Goal: Transaction & Acquisition: Book appointment/travel/reservation

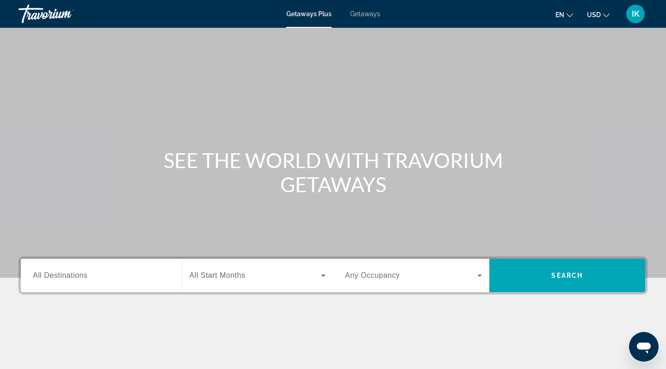
click at [81, 278] on span "All Destinations" at bounding box center [60, 275] width 55 height 8
click at [81, 278] on input "Destination All Destinations" at bounding box center [101, 275] width 137 height 11
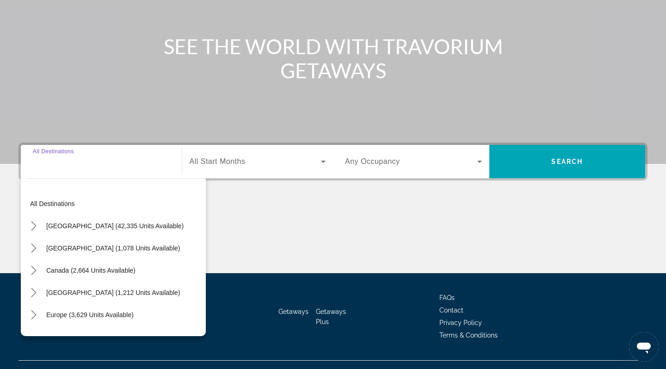
scroll to position [131, 0]
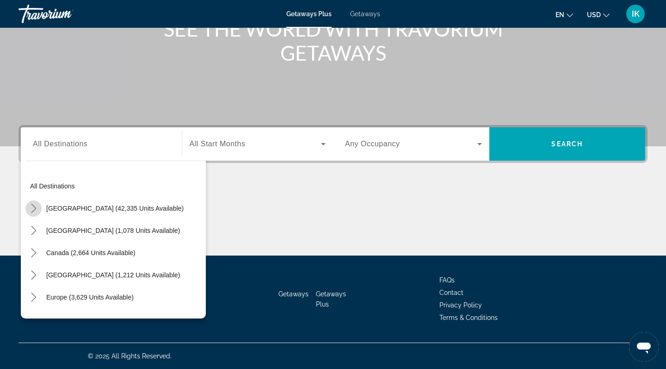
click at [34, 206] on icon "Toggle United States (42,335 units available) submenu" at bounding box center [33, 208] width 5 height 9
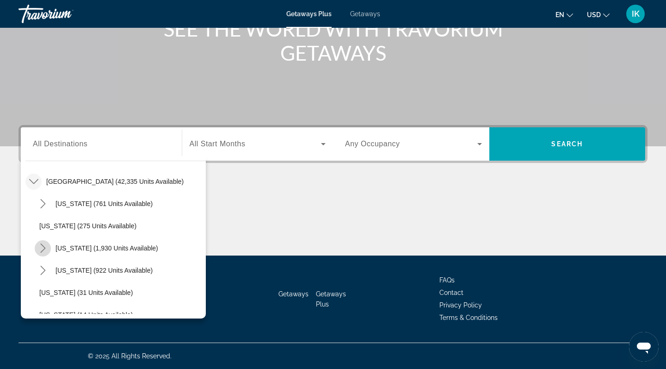
click at [46, 248] on icon "Toggle California (1,930 units available) submenu" at bounding box center [42, 247] width 9 height 9
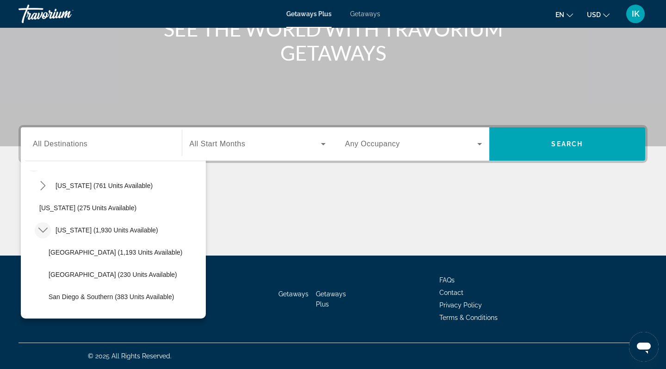
scroll to position [46, 0]
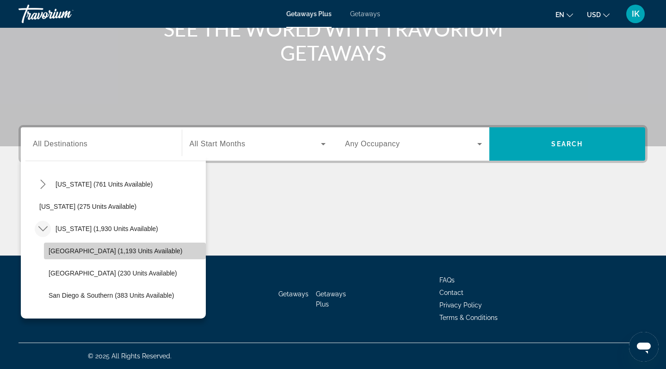
click at [56, 251] on span "[GEOGRAPHIC_DATA] (1,193 units available)" at bounding box center [116, 250] width 134 height 7
type input "**********"
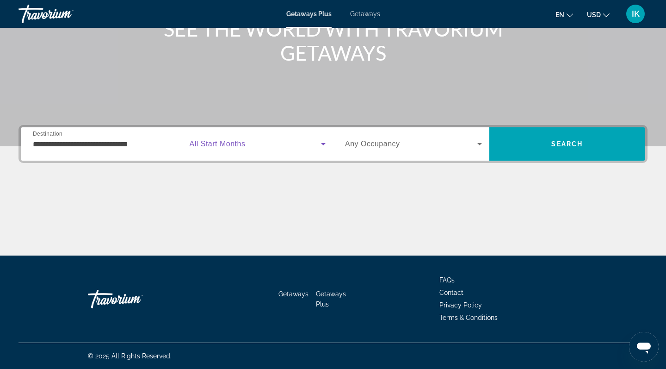
click at [324, 143] on icon "Search widget" at bounding box center [323, 143] width 11 height 11
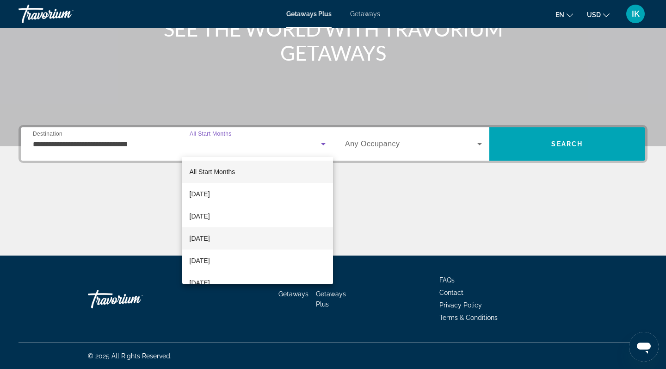
click at [210, 237] on span "[DATE]" at bounding box center [200, 238] width 20 height 11
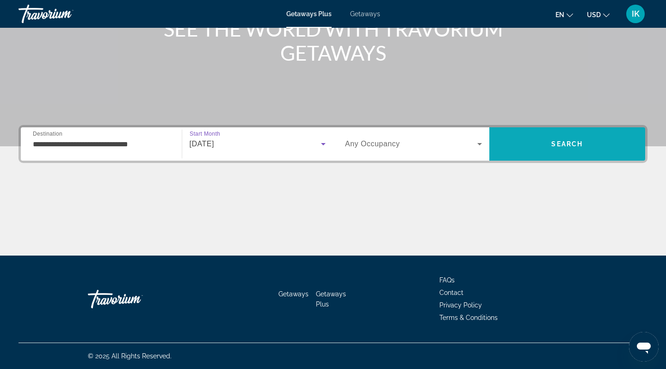
click at [530, 137] on span "Search" at bounding box center [567, 144] width 156 height 22
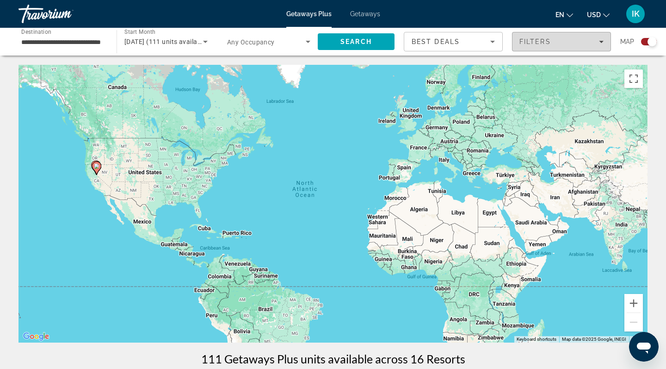
click at [600, 40] on icon "Filters" at bounding box center [601, 41] width 5 height 5
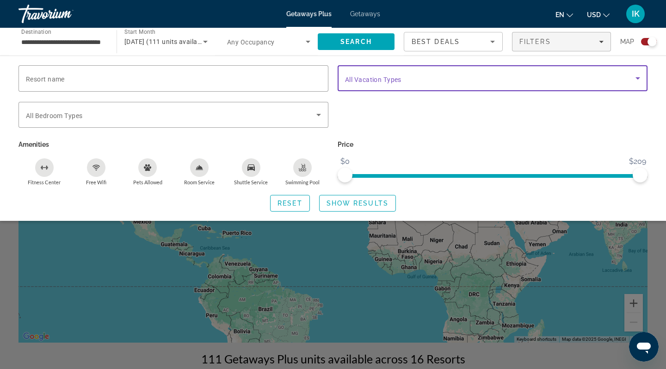
click at [639, 77] on icon "Search widget" at bounding box center [637, 78] width 11 height 11
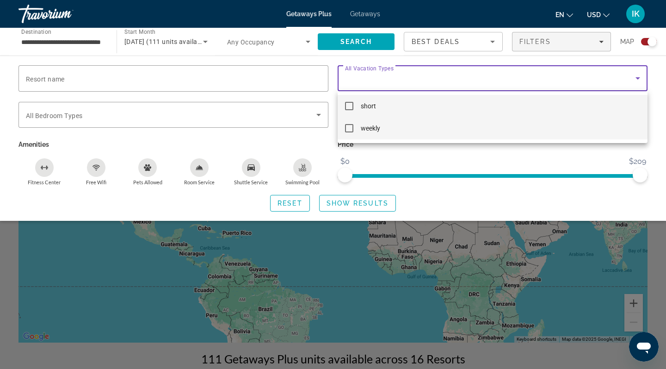
click at [351, 126] on mat-pseudo-checkbox at bounding box center [349, 128] width 8 height 8
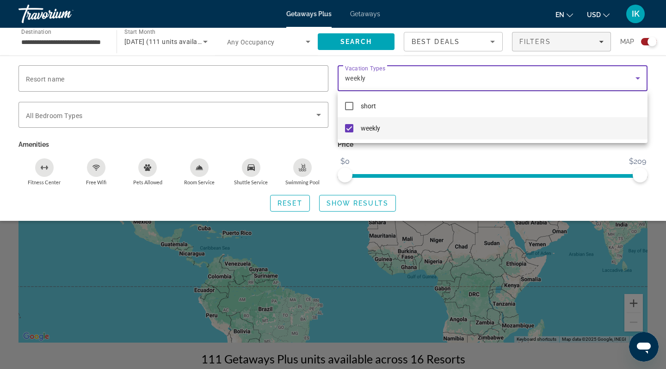
click at [138, 71] on div at bounding box center [333, 184] width 666 height 369
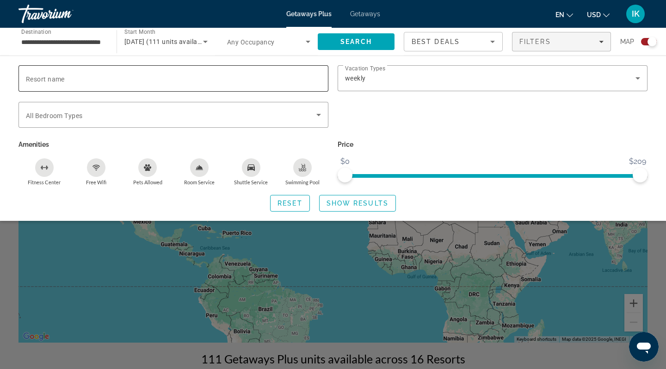
click at [121, 77] on input "Resort name" at bounding box center [173, 78] width 295 height 11
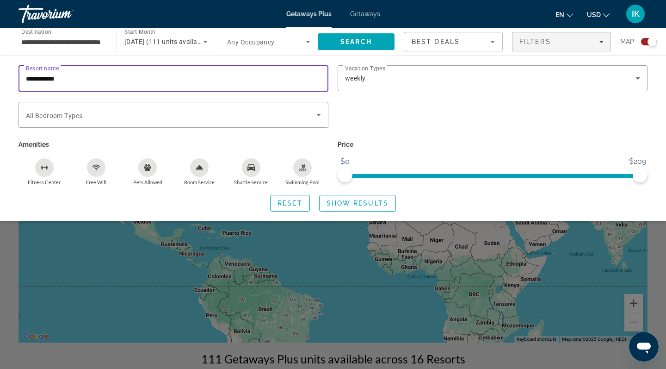
click at [77, 71] on div "**********" at bounding box center [173, 78] width 295 height 26
type input "**********"
click at [341, 204] on span "Show Results" at bounding box center [358, 202] width 62 height 7
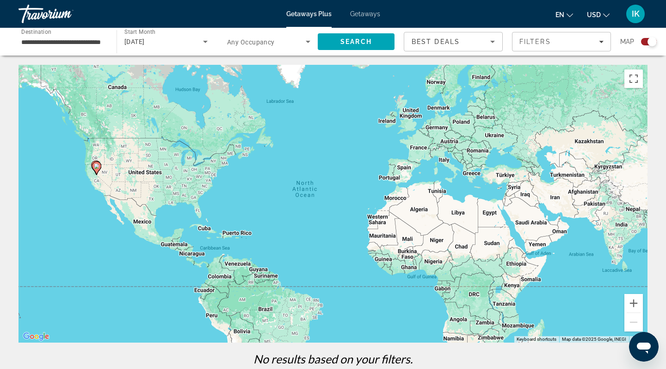
click at [97, 166] on image "Main content" at bounding box center [97, 166] width 6 height 6
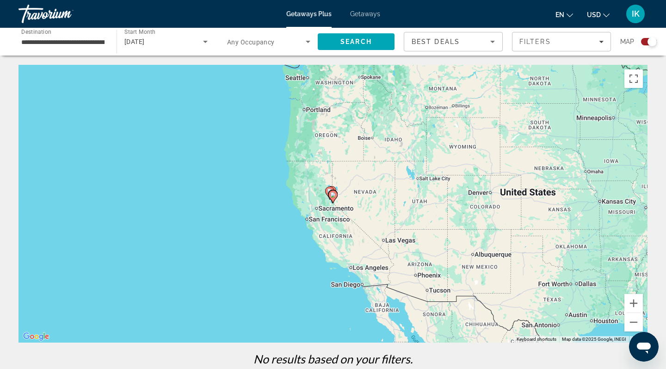
click at [334, 194] on image "Main content" at bounding box center [333, 195] width 6 height 6
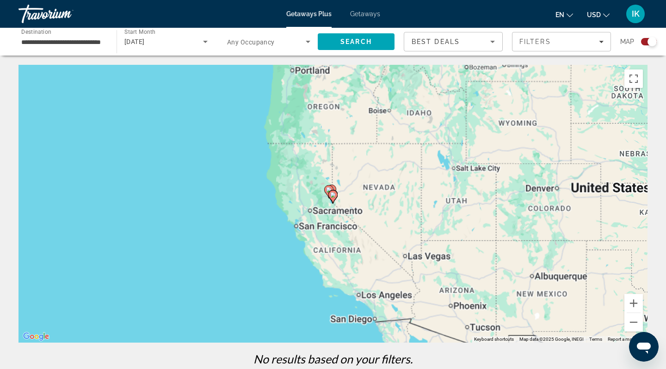
click at [334, 194] on image "Main content" at bounding box center [333, 195] width 6 height 6
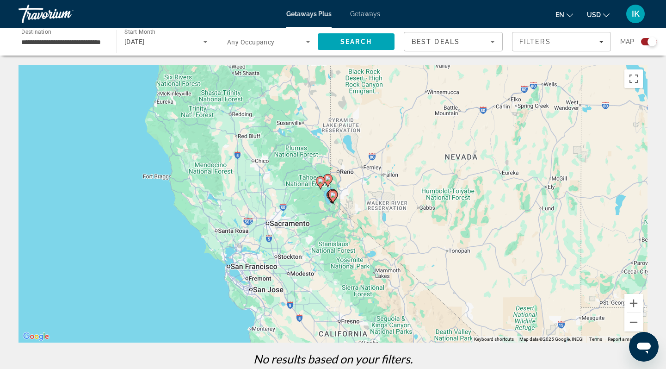
click at [334, 194] on image "Main content" at bounding box center [333, 195] width 6 height 6
type input "**********"
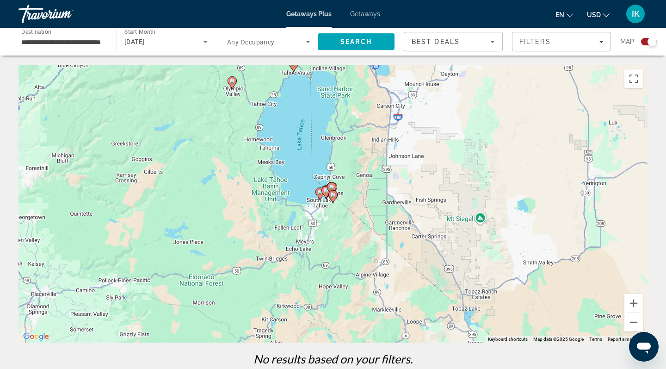
click at [319, 192] on image "Main content" at bounding box center [320, 192] width 6 height 6
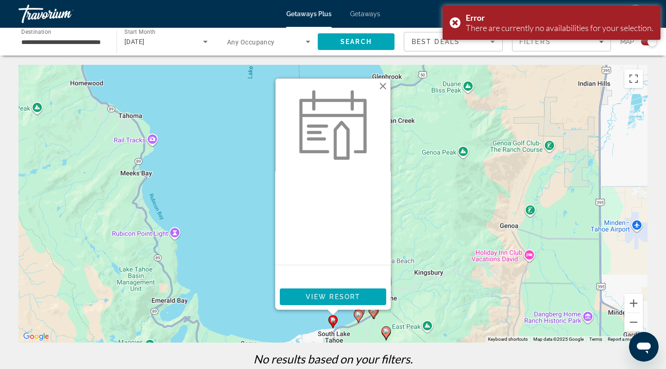
click at [358, 312] on image "Main content" at bounding box center [359, 314] width 6 height 6
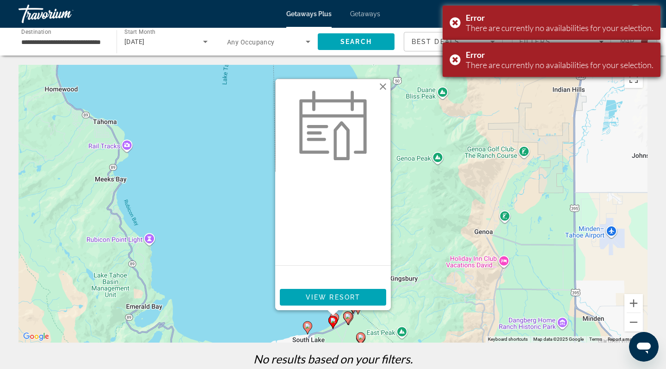
click at [453, 60] on div "Error There are currently no availabilities for your selection." at bounding box center [552, 60] width 218 height 34
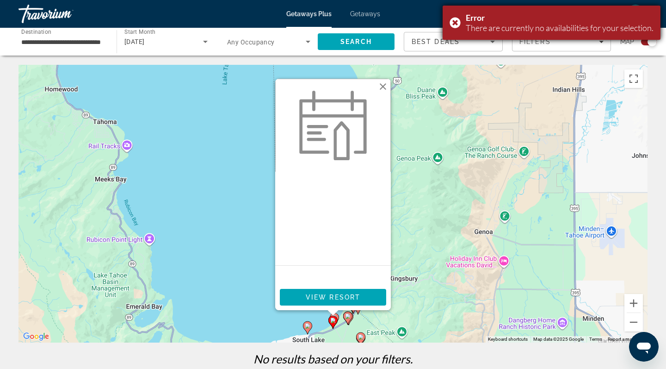
click at [454, 21] on div "Error There are currently no availabilities for your selection." at bounding box center [552, 23] width 218 height 34
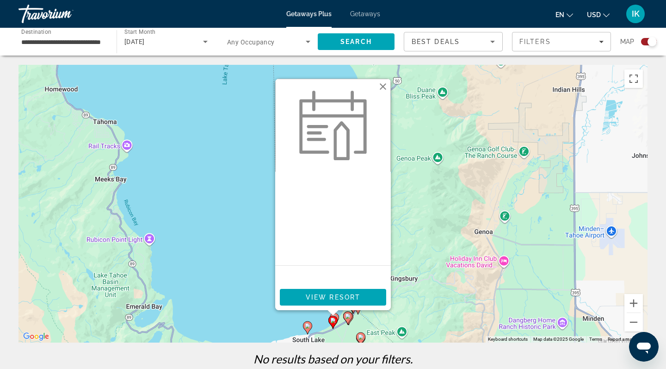
click at [346, 316] on image "Main content" at bounding box center [348, 316] width 6 height 6
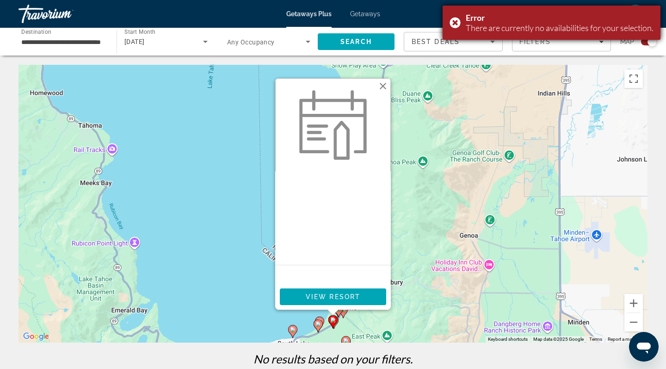
click at [453, 22] on div "Error There are currently no availabilities for your selection." at bounding box center [552, 23] width 218 height 34
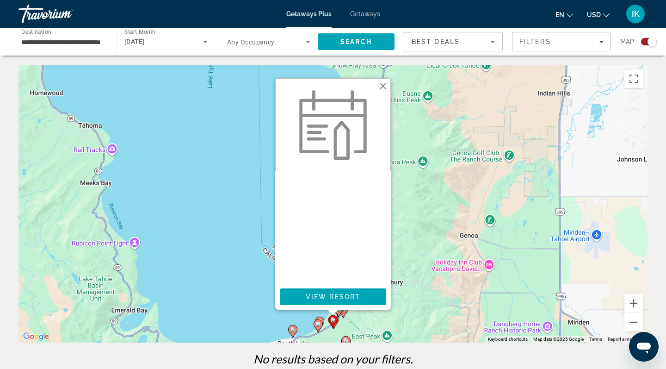
click at [344, 312] on image "Main content" at bounding box center [343, 310] width 6 height 6
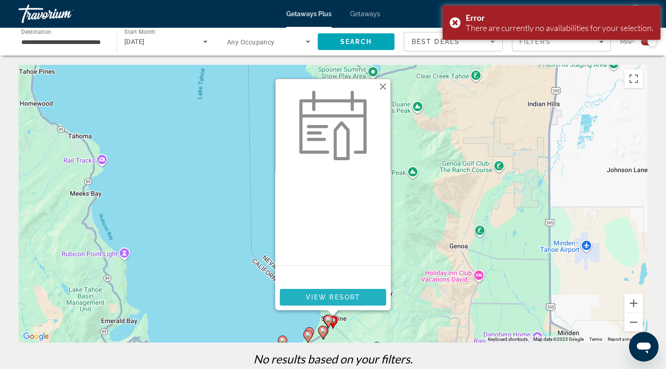
click at [338, 292] on span "Main content" at bounding box center [333, 297] width 106 height 22
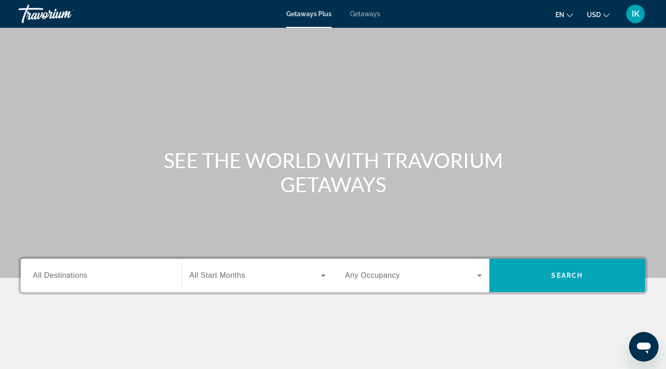
click at [58, 274] on span "All Destinations" at bounding box center [60, 275] width 55 height 8
click at [58, 274] on input "Destination All Destinations" at bounding box center [101, 275] width 137 height 11
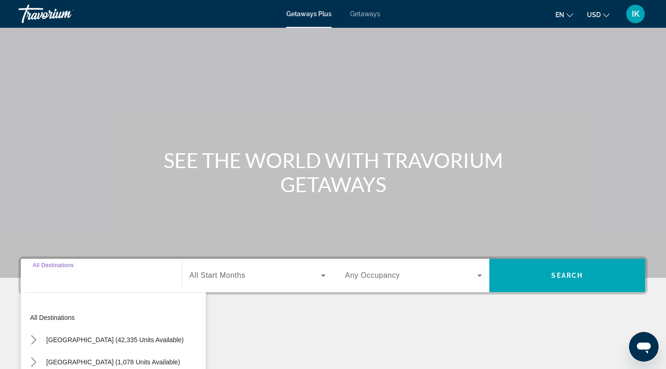
scroll to position [131, 0]
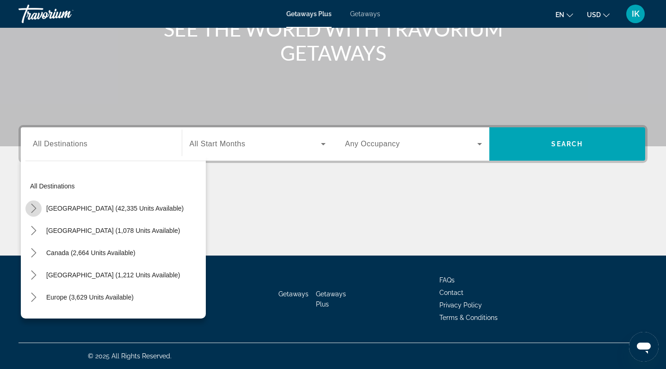
click at [36, 211] on mat-icon "Toggle United States (42,335 units available) submenu" at bounding box center [33, 208] width 16 height 16
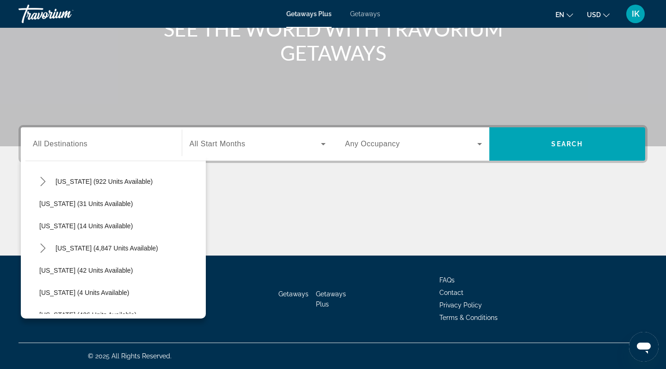
scroll to position [118, 0]
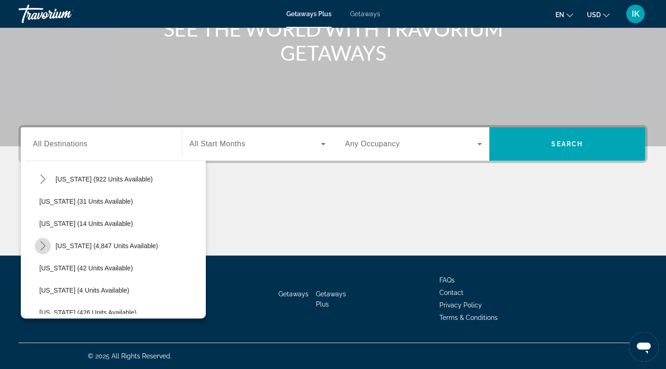
click at [45, 245] on icon "Toggle Florida (4,847 units available) submenu" at bounding box center [42, 245] width 9 height 9
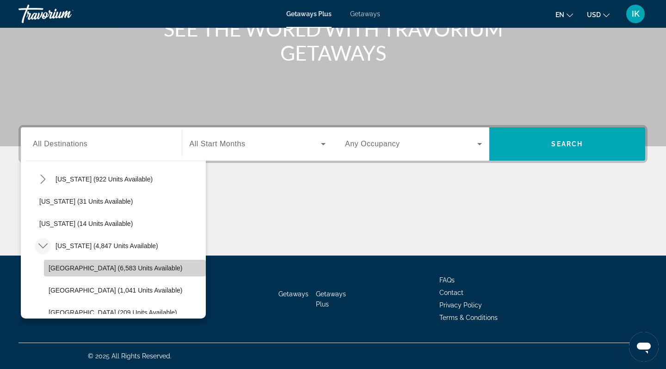
click at [75, 268] on span "Orlando & Disney Area (6,583 units available)" at bounding box center [116, 267] width 134 height 7
type input "**********"
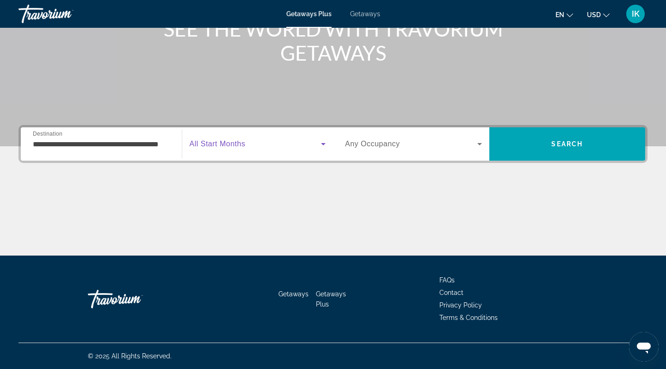
click at [323, 144] on icon "Search widget" at bounding box center [323, 144] width 5 height 2
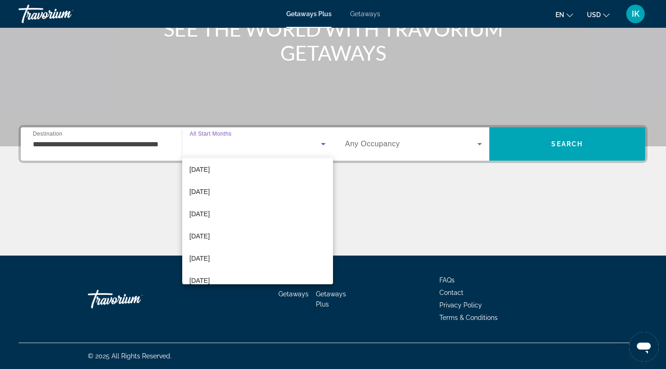
scroll to position [139, 0]
click at [210, 186] on span "[DATE]" at bounding box center [200, 187] width 20 height 11
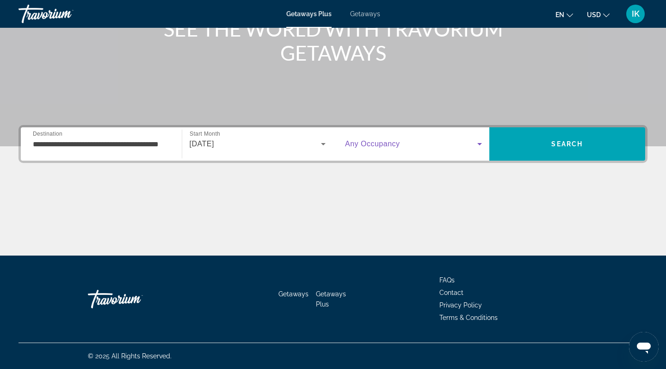
click at [477, 143] on icon "Search widget" at bounding box center [479, 143] width 11 height 11
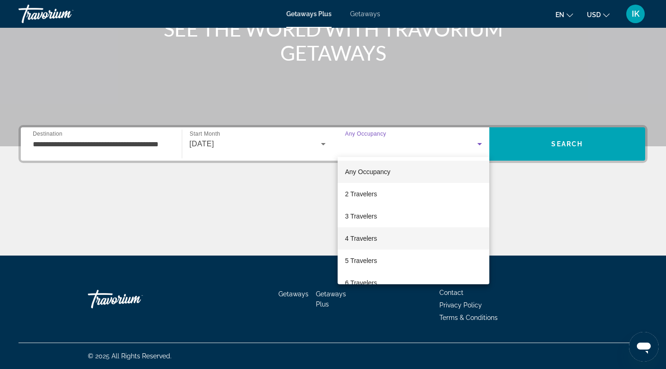
click at [399, 241] on mat-option "4 Travelers" at bounding box center [414, 238] width 152 height 22
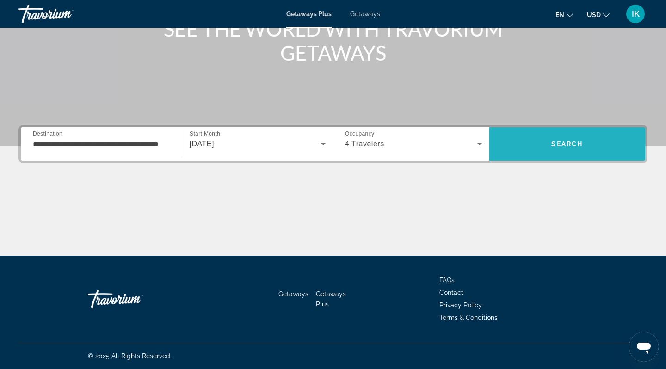
click at [552, 148] on span "Search" at bounding box center [567, 144] width 156 height 22
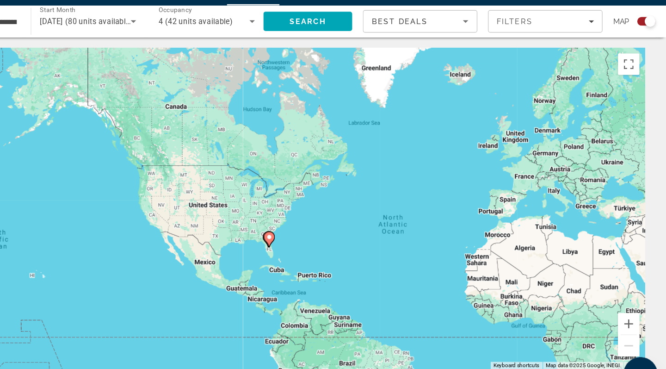
drag, startPoint x: 120, startPoint y: 208, endPoint x: 249, endPoint y: 237, distance: 132.3
click at [249, 237] on div "To activate drag with keyboard, press Alt + Enter. Once in keyboard drag state,…" at bounding box center [333, 204] width 629 height 278
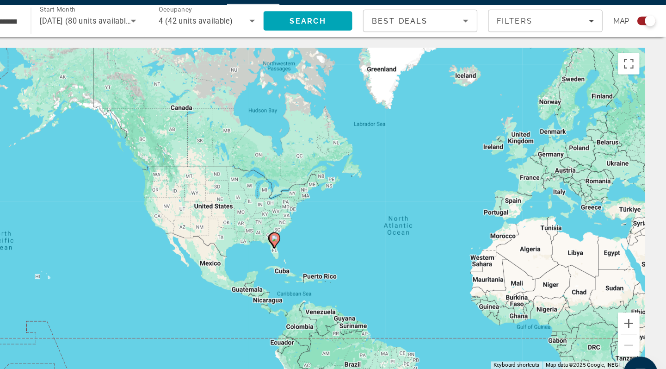
click at [325, 227] on image "Main content" at bounding box center [328, 230] width 6 height 6
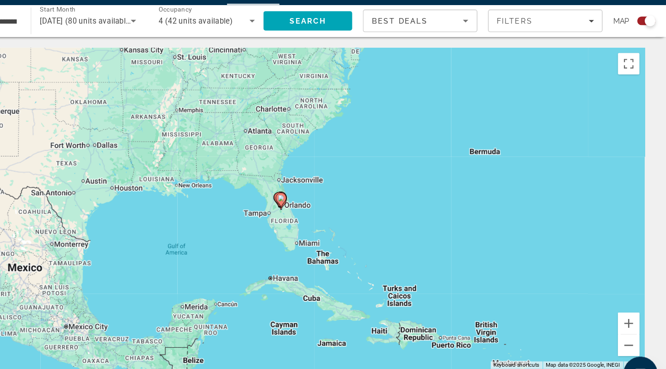
click at [330, 192] on image "Main content" at bounding box center [333, 195] width 6 height 6
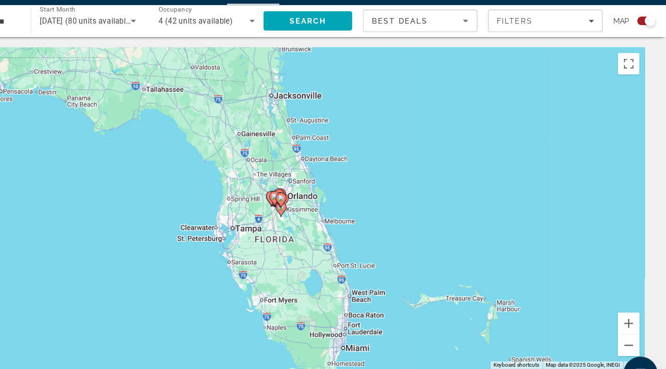
click at [330, 192] on image "Main content" at bounding box center [333, 195] width 6 height 6
type input "**********"
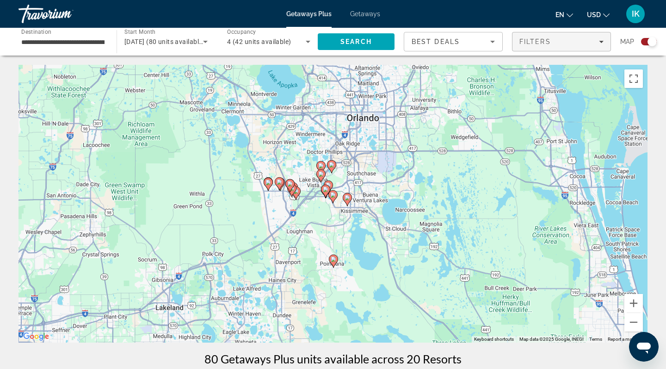
click at [599, 42] on icon "Filters" at bounding box center [601, 41] width 5 height 5
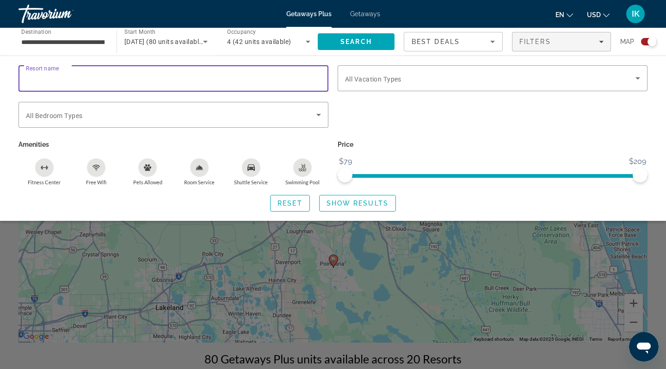
click at [191, 82] on input "Resort name" at bounding box center [173, 78] width 295 height 11
type input "******"
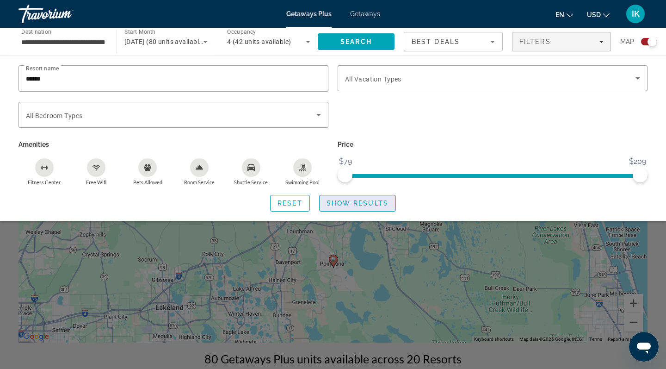
click at [337, 206] on span "Show Results" at bounding box center [358, 202] width 62 height 7
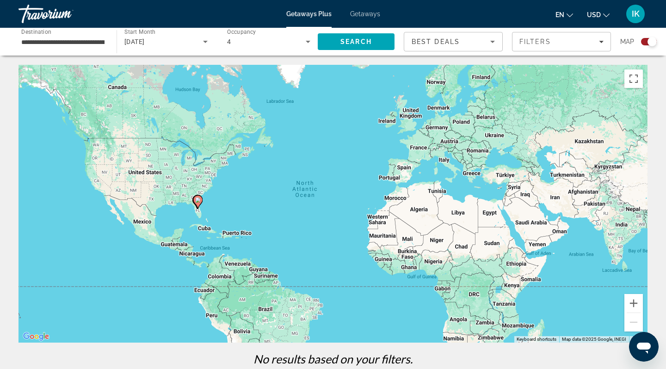
click at [198, 200] on image "Main content" at bounding box center [198, 200] width 6 height 6
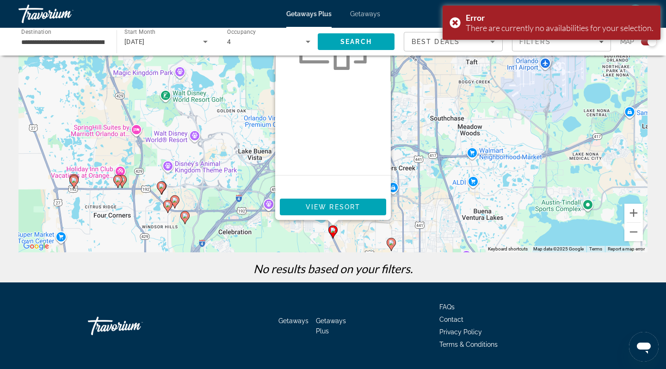
scroll to position [87, 0]
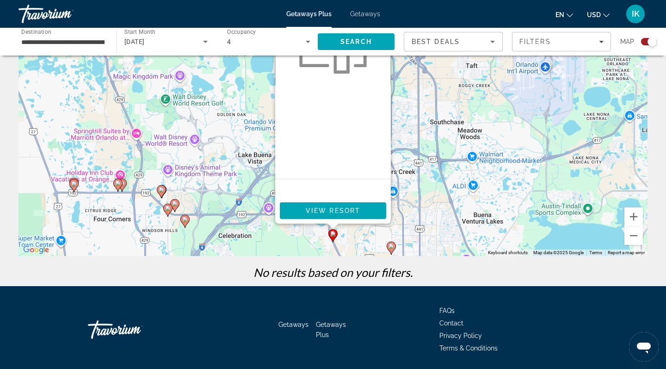
click at [389, 244] on image "Main content" at bounding box center [392, 246] width 6 height 6
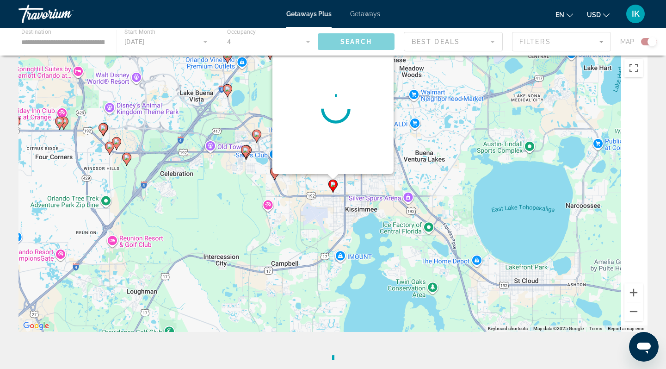
scroll to position [0, 0]
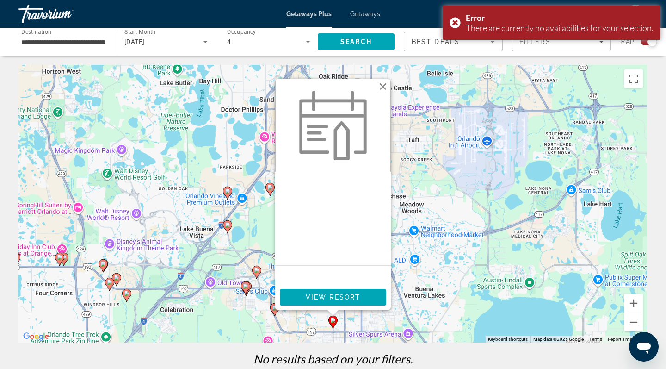
click at [268, 186] on image "Main content" at bounding box center [270, 188] width 6 height 6
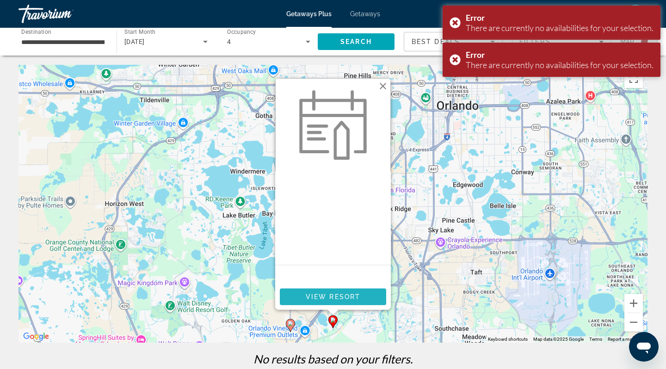
click at [334, 294] on span "View Resort" at bounding box center [333, 296] width 55 height 7
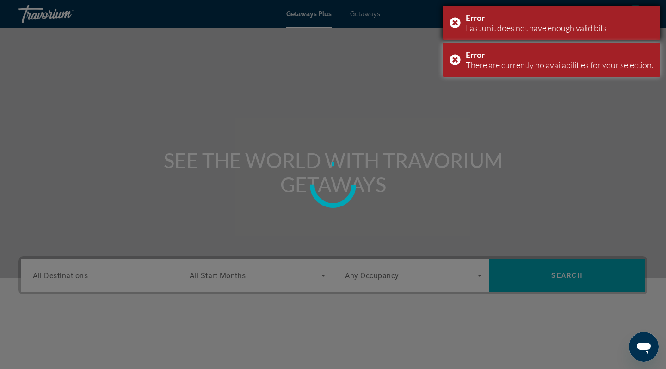
click at [453, 23] on div "Error Last unit does not have enough valid bits" at bounding box center [552, 23] width 218 height 34
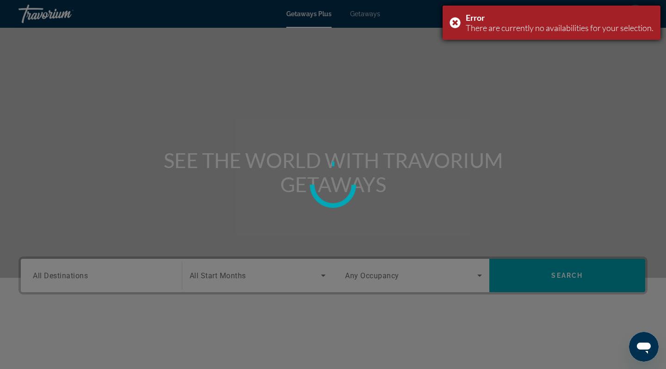
click at [453, 23] on div "Error There are currently no availabilities for your selection." at bounding box center [552, 23] width 218 height 34
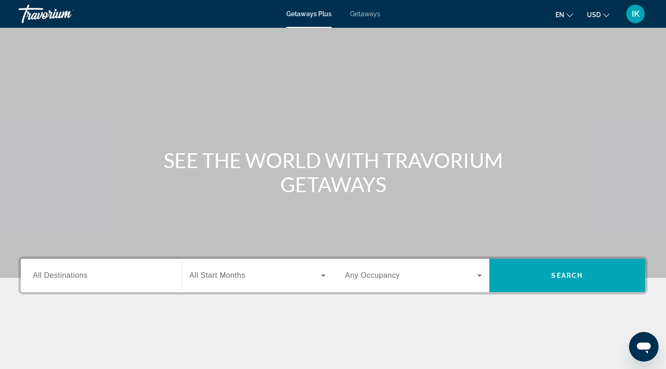
click at [365, 15] on span "Getaways" at bounding box center [365, 13] width 30 height 7
click at [67, 278] on span "All Destinations" at bounding box center [60, 275] width 55 height 8
click at [67, 278] on input "Destination All Destinations" at bounding box center [101, 275] width 137 height 11
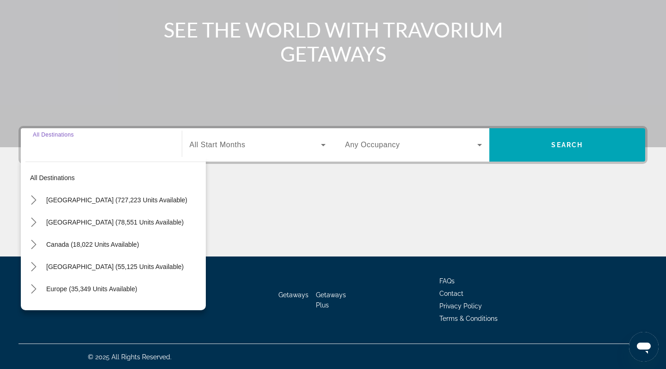
scroll to position [131, 0]
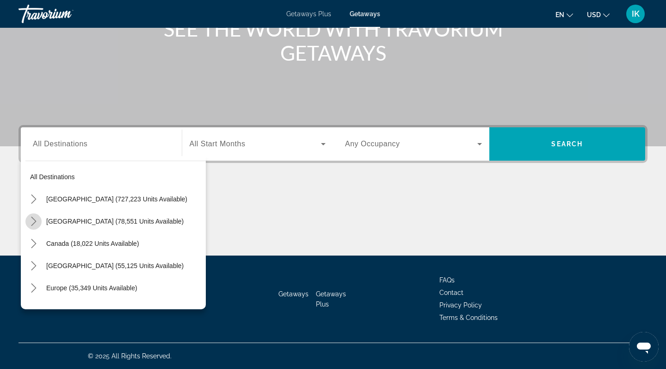
click at [37, 220] on icon "Toggle Mexico (78,551 units available) submenu" at bounding box center [33, 220] width 9 height 9
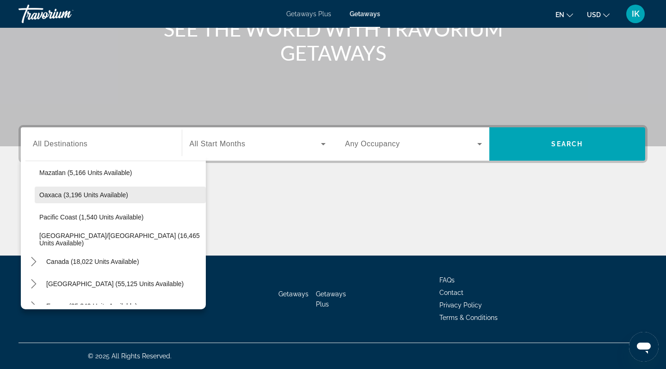
scroll to position [227, 0]
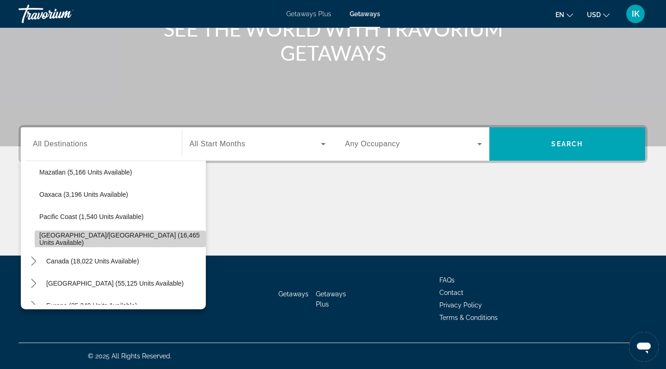
click at [58, 239] on span "Puerto Vallarta/Jalisco (16,465 units available)" at bounding box center [120, 238] width 162 height 15
type input "**********"
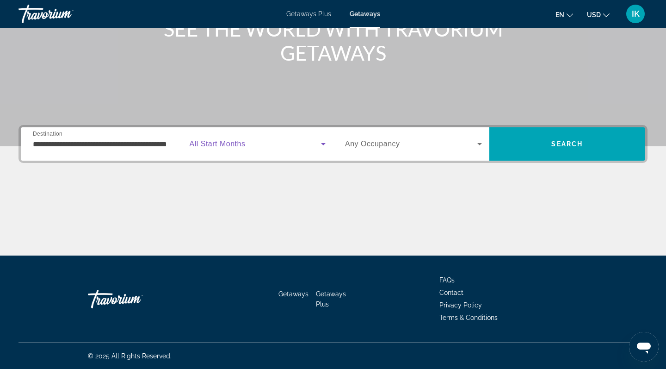
click at [326, 142] on icon "Search widget" at bounding box center [323, 143] width 11 height 11
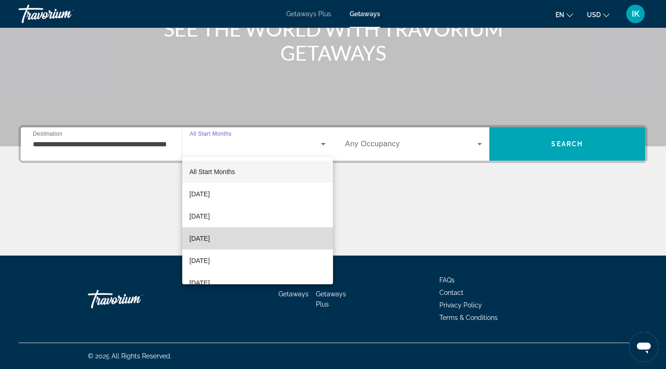
click at [210, 241] on span "[DATE]" at bounding box center [200, 238] width 20 height 11
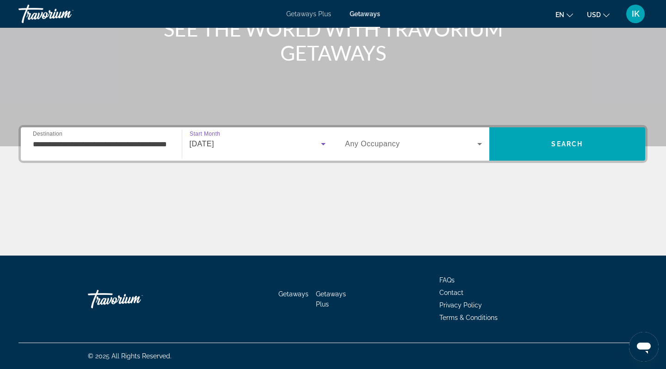
click at [480, 144] on icon "Search widget" at bounding box center [479, 144] width 5 height 2
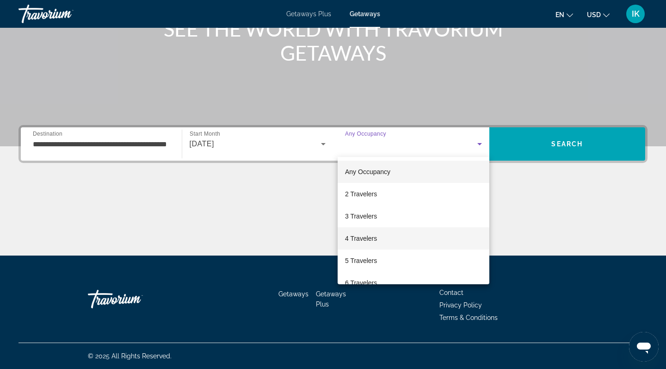
click at [389, 241] on mat-option "4 Travelers" at bounding box center [414, 238] width 152 height 22
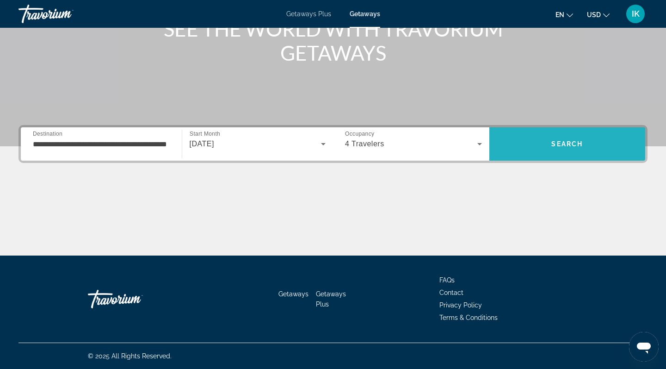
click at [559, 144] on span "Search" at bounding box center [566, 143] width 31 height 7
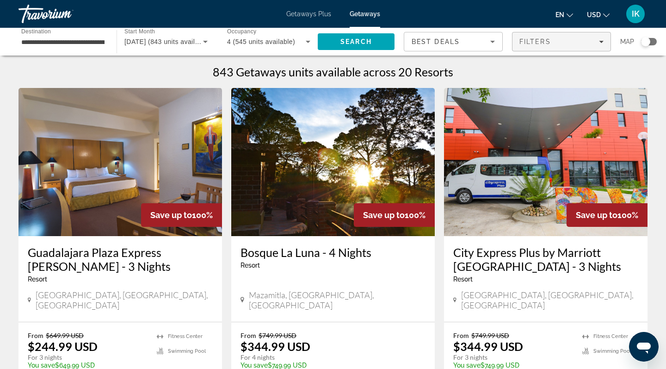
click at [601, 43] on icon "Filters" at bounding box center [601, 42] width 5 height 2
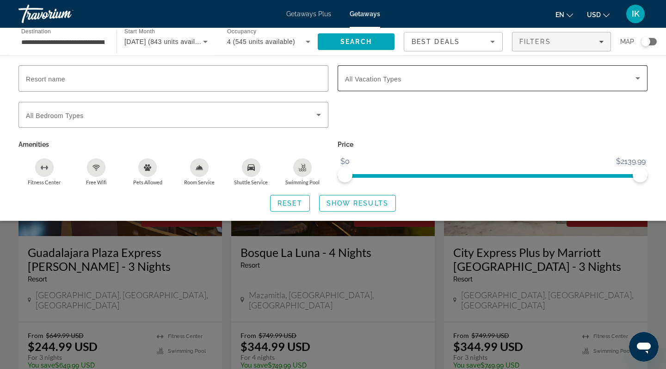
click at [636, 78] on icon "Search widget" at bounding box center [638, 78] width 5 height 2
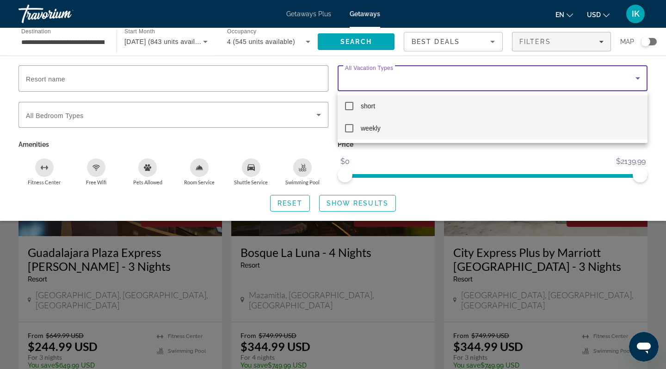
click at [349, 130] on mat-pseudo-checkbox at bounding box center [349, 128] width 8 height 8
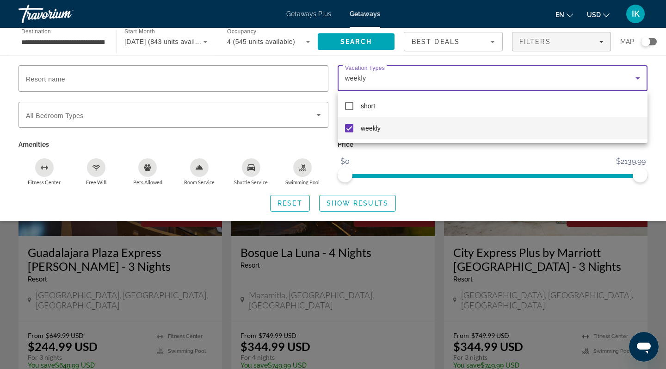
click at [45, 78] on div at bounding box center [333, 184] width 666 height 369
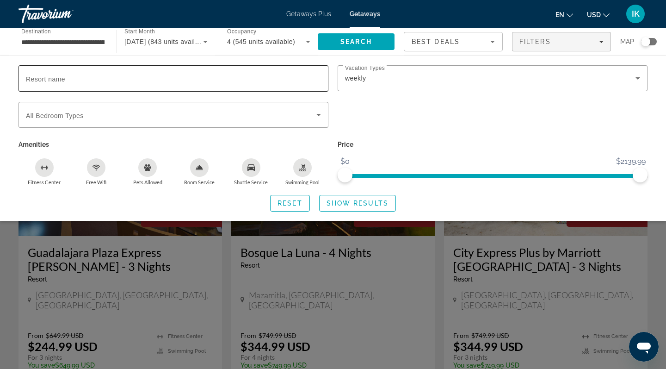
click at [45, 78] on span "Resort name" at bounding box center [45, 78] width 39 height 7
click at [45, 78] on input "Resort name" at bounding box center [173, 78] width 295 height 11
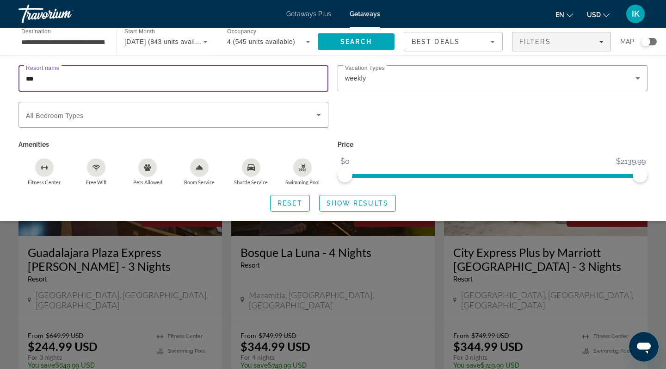
click at [45, 78] on input "***" at bounding box center [173, 78] width 295 height 11
type input "**********"
click at [337, 202] on span "Show Results" at bounding box center [358, 202] width 62 height 7
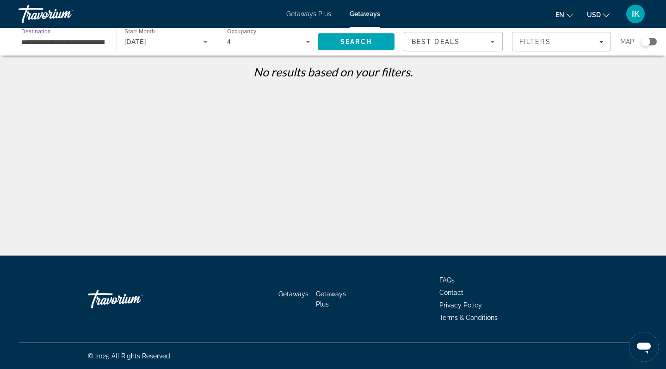
click at [100, 39] on input "**********" at bounding box center [62, 42] width 83 height 11
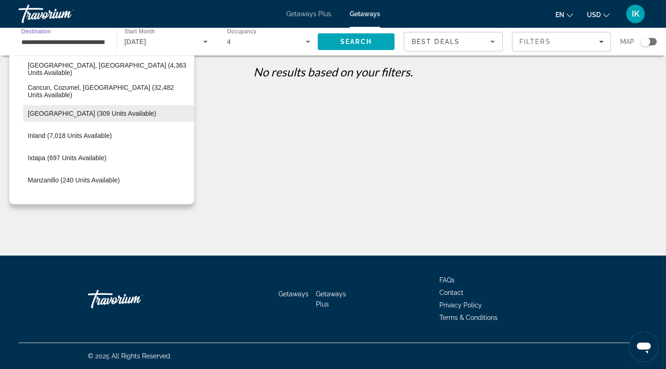
scroll to position [89, 0]
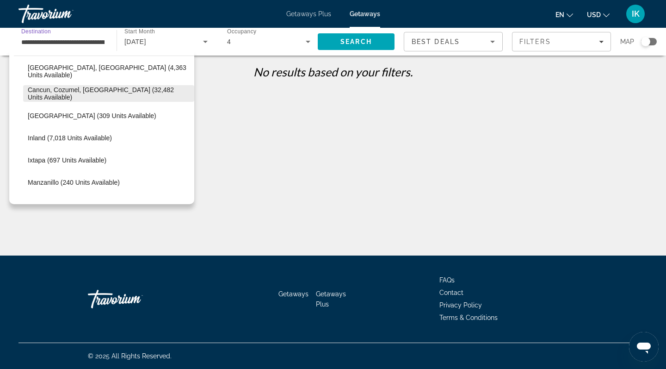
click at [74, 90] on span "Cancun, Cozumel, Riviera Maya (32,482 units available)" at bounding box center [109, 93] width 162 height 15
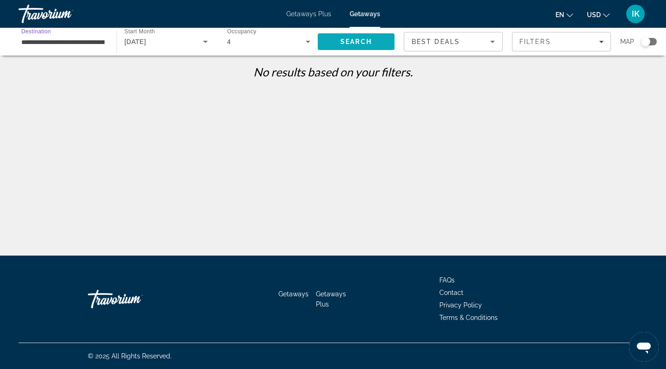
click at [362, 42] on span "Search" at bounding box center [355, 41] width 31 height 7
click at [601, 38] on div "Filters" at bounding box center [561, 41] width 84 height 7
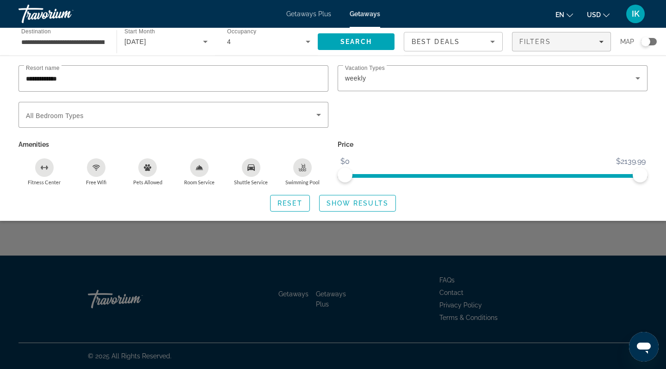
click at [98, 42] on input "**********" at bounding box center [62, 42] width 83 height 11
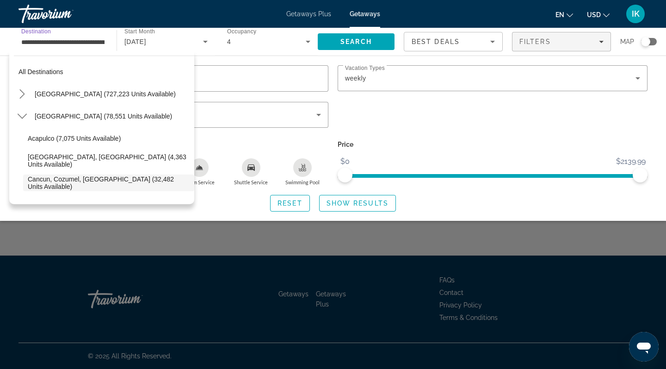
scroll to position [55, 0]
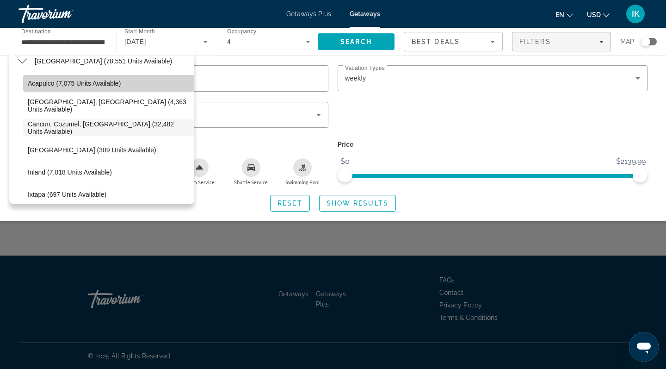
click at [88, 81] on span "Acapulco (7,075 units available)" at bounding box center [74, 83] width 93 height 7
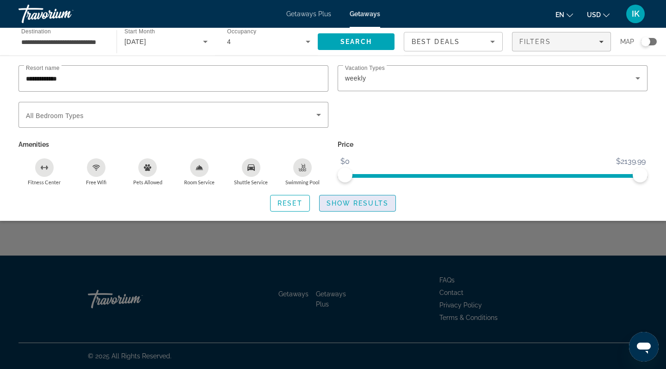
click at [344, 209] on span "Search widget" at bounding box center [358, 203] width 76 height 22
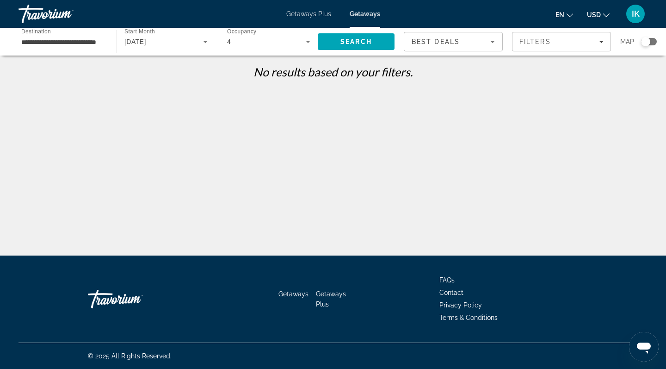
click at [106, 41] on div "**********" at bounding box center [63, 42] width 98 height 26
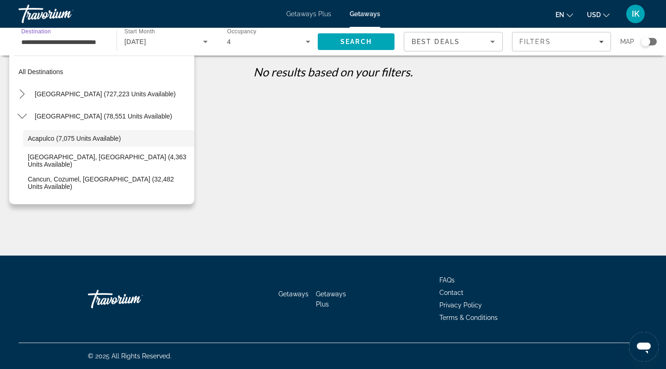
scroll to position [11, 0]
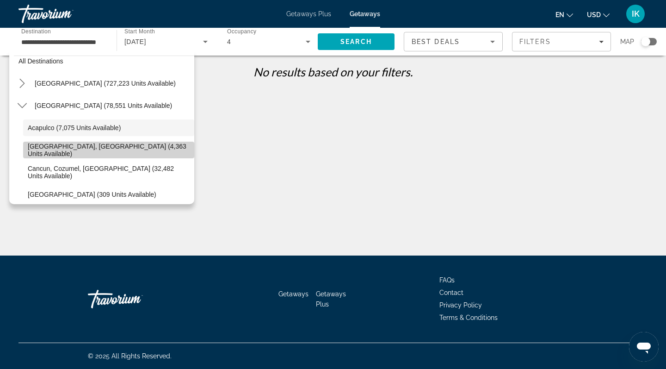
click at [95, 152] on span "Baja Peninsula, Los Cabos (4,363 units available)" at bounding box center [109, 149] width 162 height 15
type input "**********"
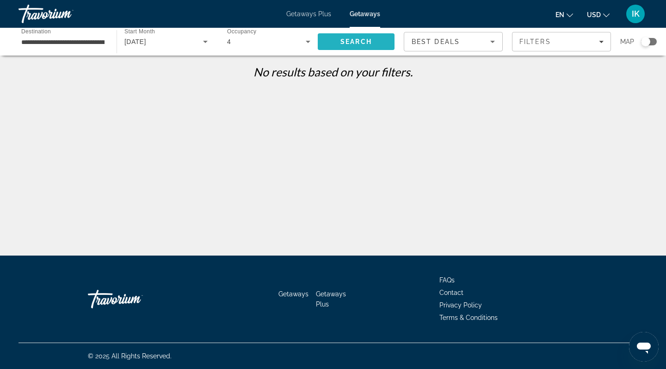
click at [352, 41] on span "Search" at bounding box center [355, 41] width 31 height 7
click at [105, 43] on div "**********" at bounding box center [63, 42] width 98 height 26
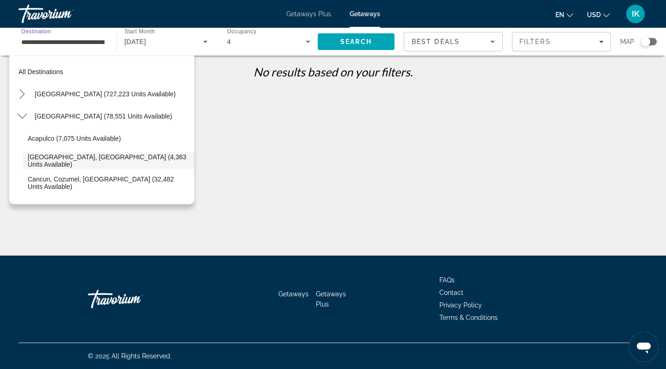
scroll to position [33, 0]
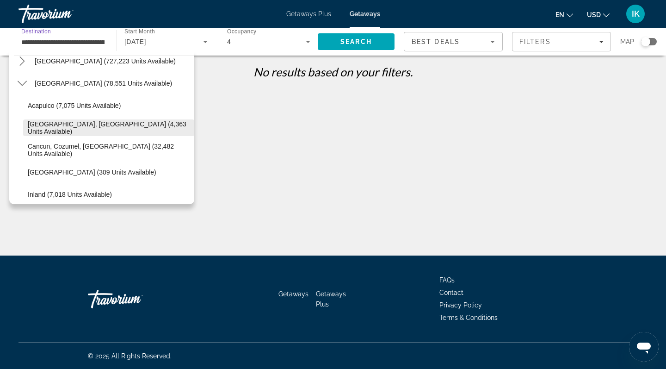
click at [111, 129] on span "Baja Peninsula, Los Cabos (4,363 units available)" at bounding box center [109, 127] width 162 height 15
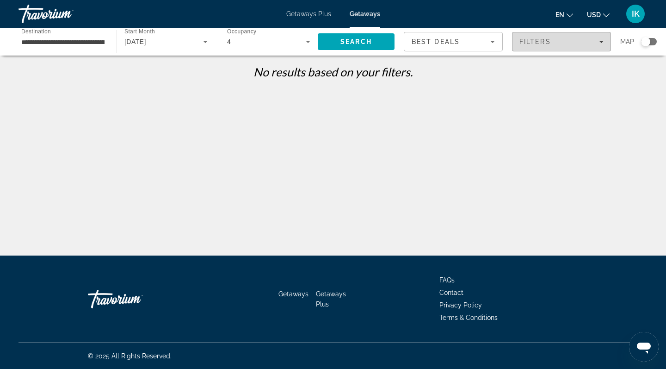
click at [602, 40] on icon "Filters" at bounding box center [601, 41] width 5 height 5
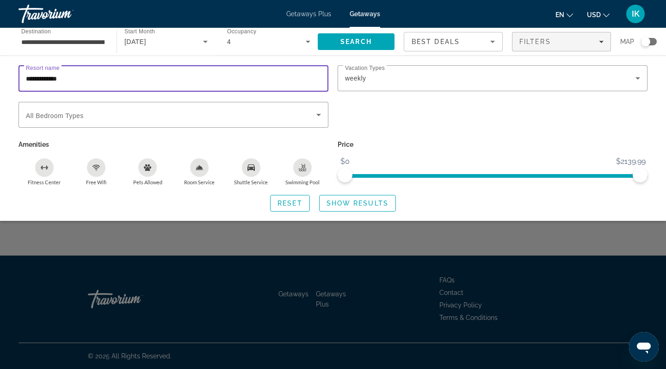
click at [107, 82] on input "**********" at bounding box center [173, 78] width 295 height 11
type input "*"
click at [318, 114] on icon "Search widget" at bounding box center [318, 115] width 5 height 2
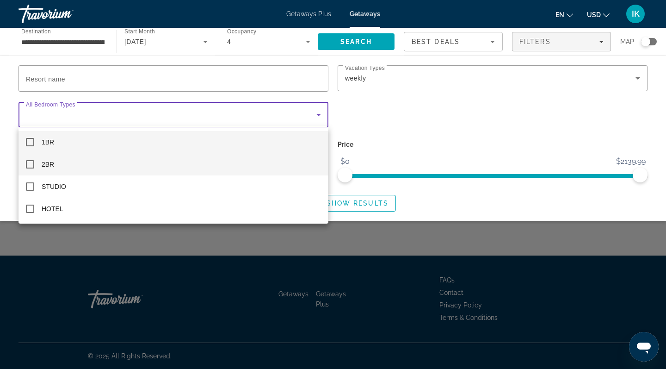
click at [31, 163] on mat-pseudo-checkbox at bounding box center [30, 164] width 8 height 8
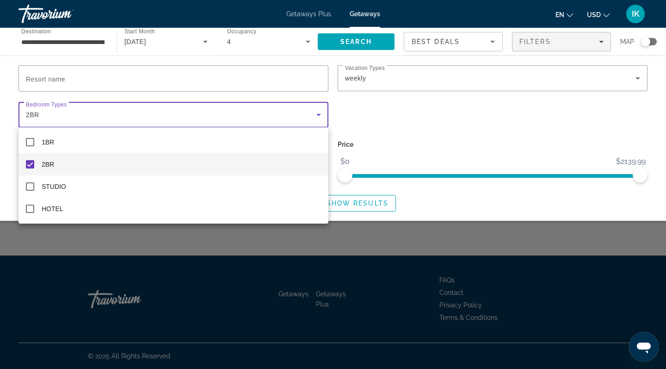
click at [359, 201] on div at bounding box center [333, 184] width 666 height 369
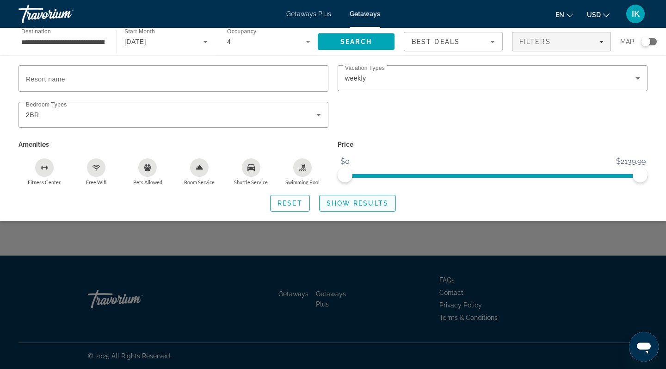
click at [359, 201] on span "Show Results" at bounding box center [358, 202] width 62 height 7
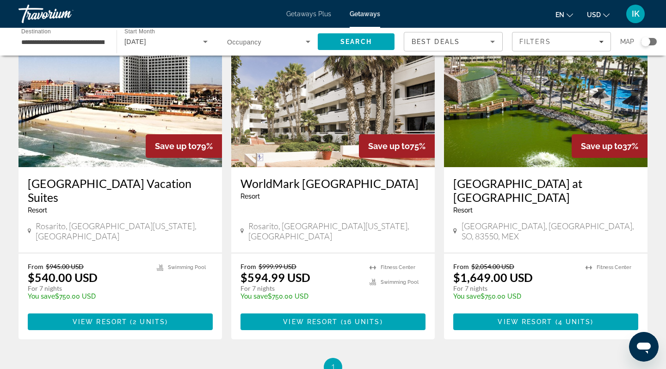
scroll to position [67, 0]
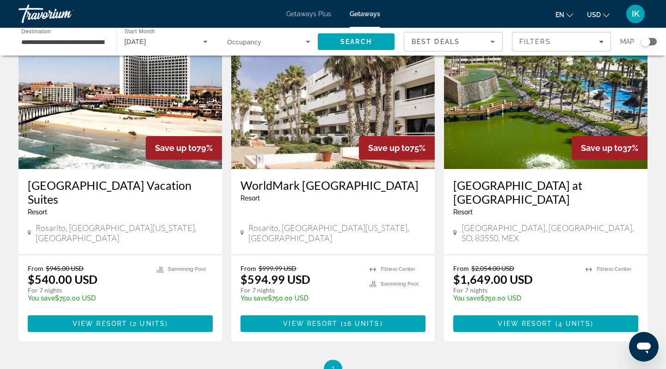
click at [551, 108] on img "Main content" at bounding box center [546, 95] width 204 height 148
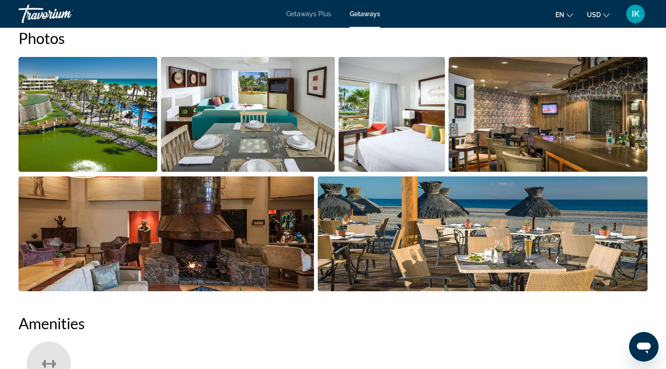
scroll to position [451, 0]
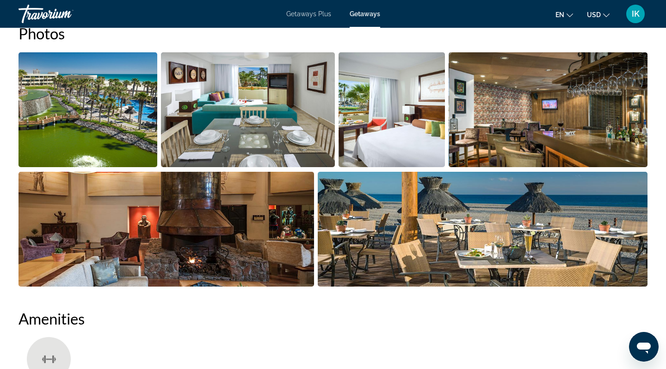
click at [128, 124] on img "Open full-screen image slider" at bounding box center [88, 109] width 139 height 115
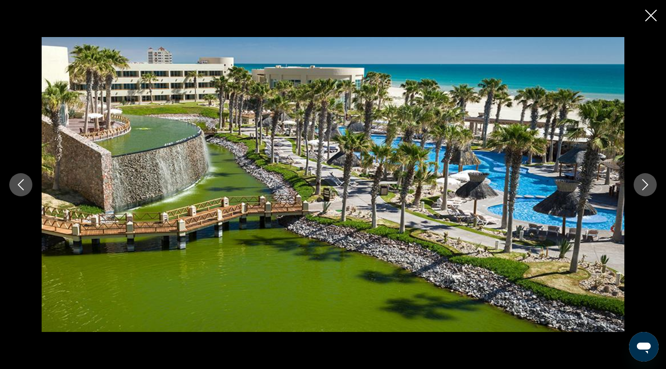
click at [643, 185] on icon "Next image" at bounding box center [645, 184] width 11 height 11
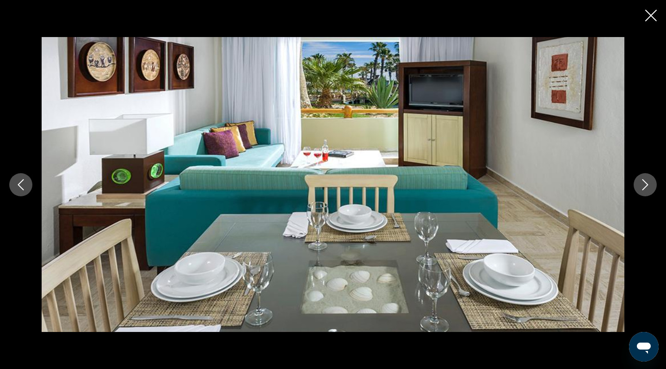
click at [643, 185] on icon "Next image" at bounding box center [645, 184] width 11 height 11
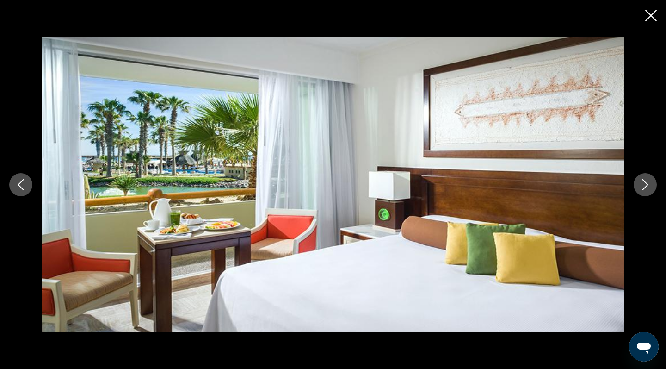
click at [643, 185] on icon "Next image" at bounding box center [645, 184] width 11 height 11
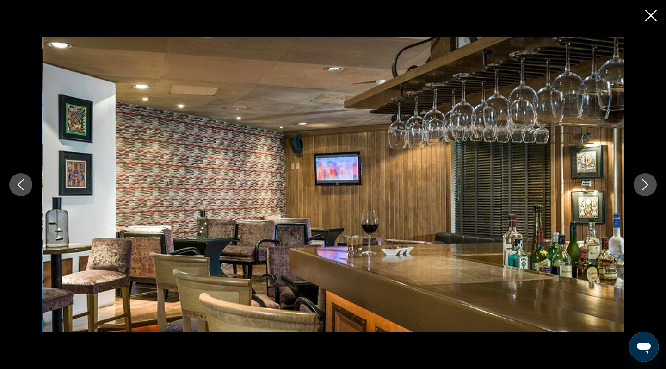
click at [643, 185] on icon "Next image" at bounding box center [645, 184] width 11 height 11
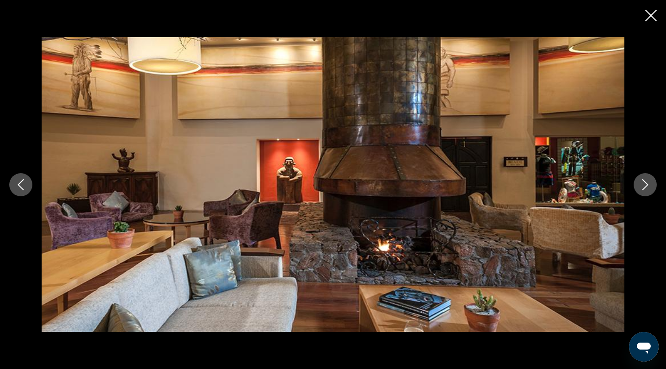
click at [643, 185] on icon "Next image" at bounding box center [645, 184] width 11 height 11
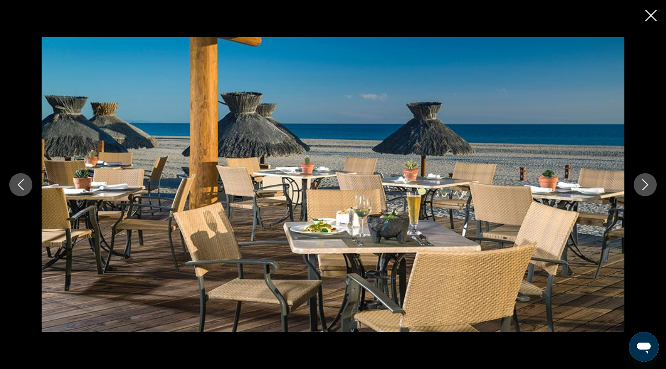
click at [642, 185] on icon "Next image" at bounding box center [645, 184] width 11 height 11
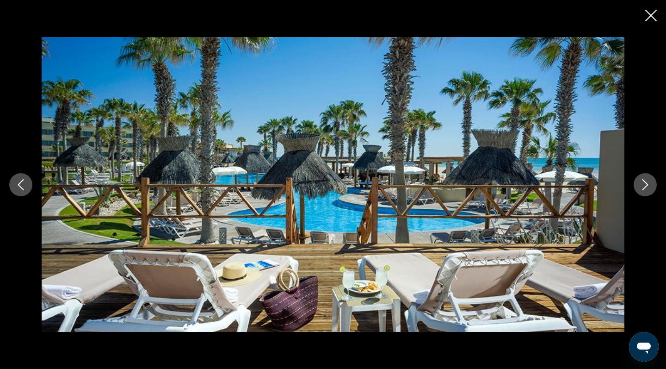
click at [642, 185] on icon "Next image" at bounding box center [645, 184] width 11 height 11
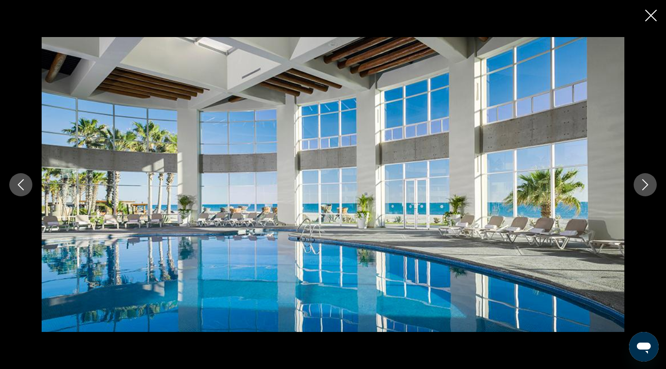
click at [643, 185] on icon "Next image" at bounding box center [645, 184] width 11 height 11
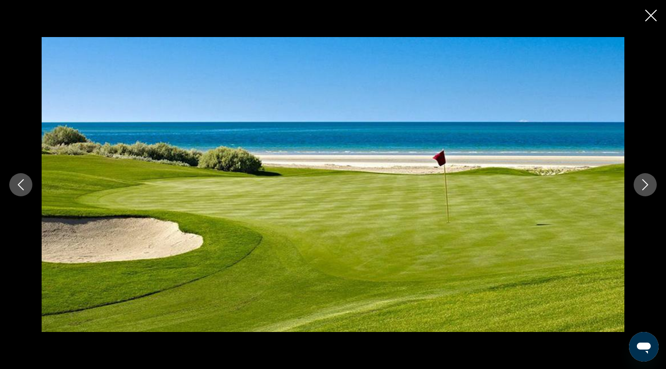
click at [643, 185] on icon "Next image" at bounding box center [645, 184] width 11 height 11
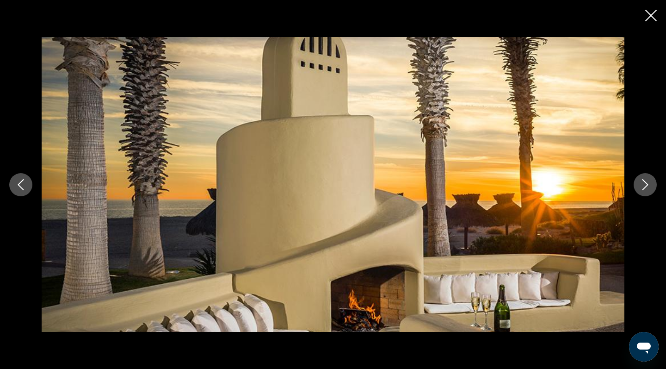
click at [643, 185] on icon "Next image" at bounding box center [645, 184] width 11 height 11
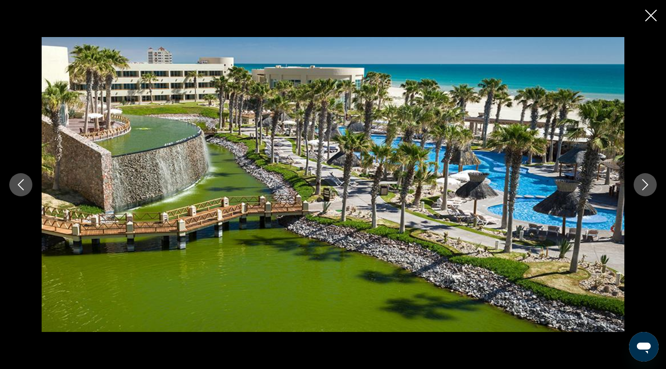
click at [643, 185] on icon "Next image" at bounding box center [645, 184] width 11 height 11
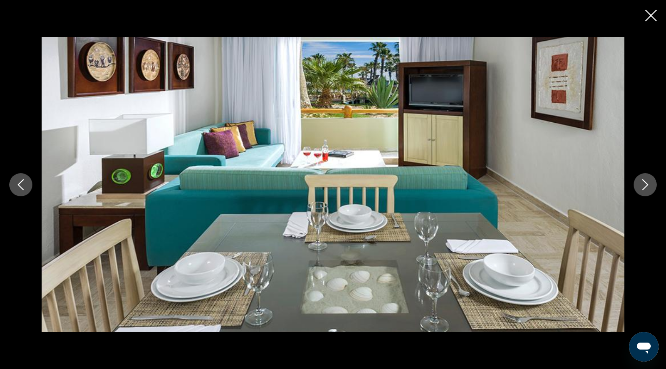
click at [646, 16] on icon "Close slideshow" at bounding box center [651, 16] width 12 height 12
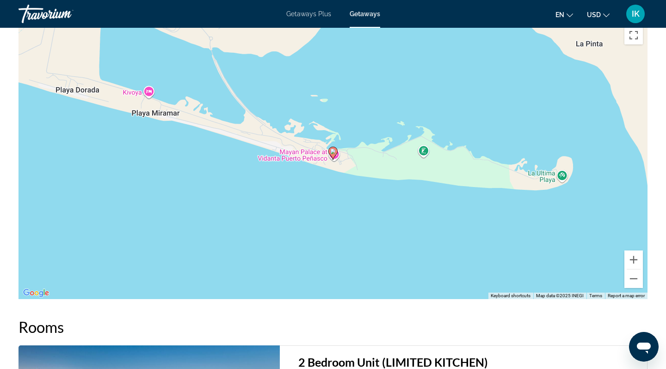
scroll to position [944, 0]
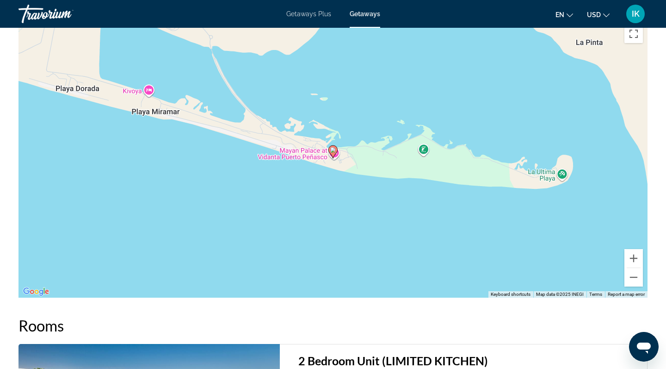
click at [337, 154] on gmp-advanced-marker "Main content" at bounding box center [332, 152] width 9 height 14
click at [336, 152] on icon "Main content" at bounding box center [333, 152] width 8 height 12
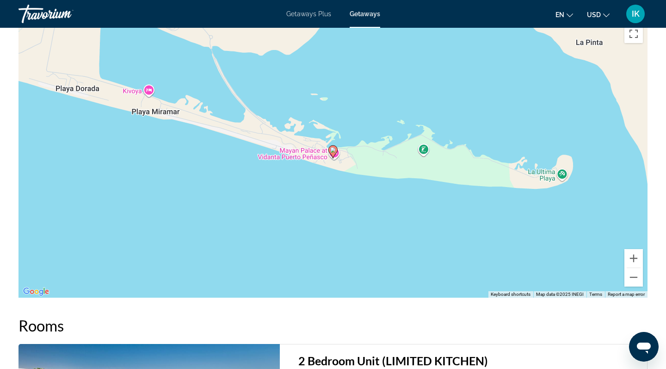
click at [336, 152] on icon "Main content" at bounding box center [333, 152] width 8 height 12
click at [335, 147] on icon "Main content" at bounding box center [333, 152] width 8 height 12
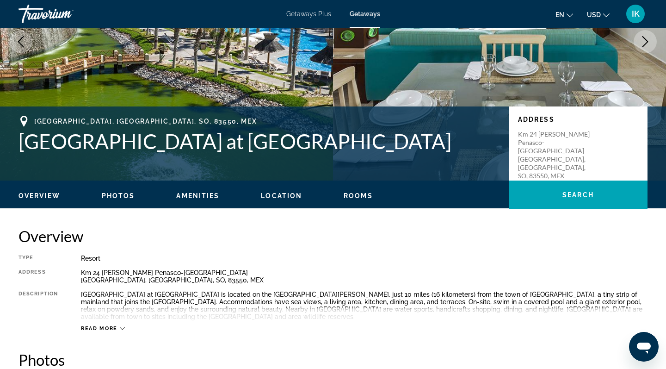
scroll to position [124, 0]
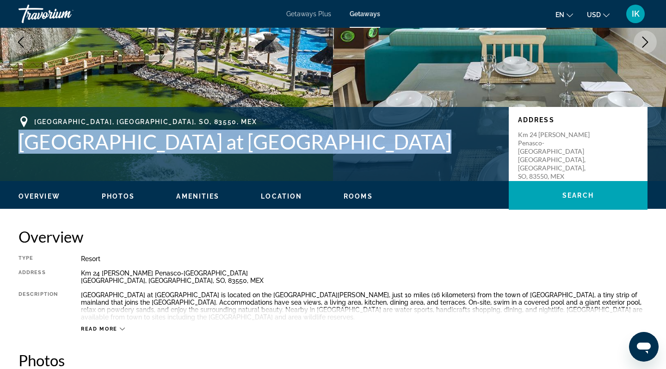
drag, startPoint x: 17, startPoint y: 136, endPoint x: 386, endPoint y: 133, distance: 369.2
click at [386, 133] on div "Puerto Penasco, Sonora, SO, 83550, MEX Mayan Palace at Vidanta Puerto Peñasco A…" at bounding box center [333, 144] width 666 height 56
copy h1 "Mayan Palace at Vidanta Puerto Peñasco"
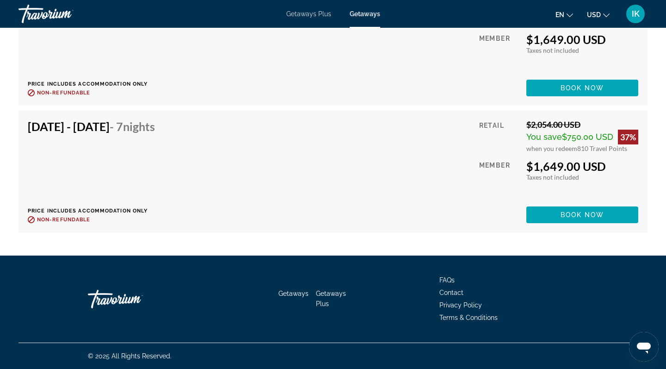
scroll to position [1736, 0]
click at [557, 215] on span "Main content" at bounding box center [582, 215] width 112 height 22
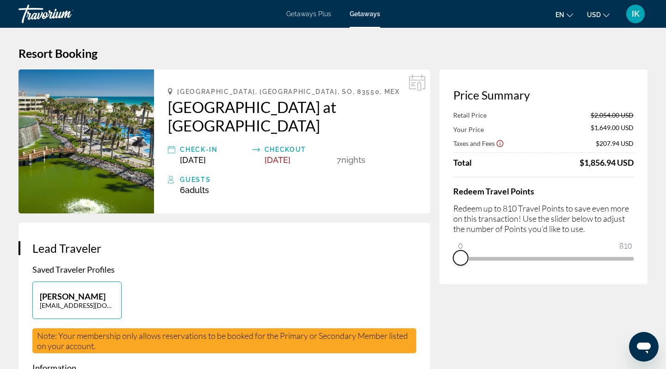
drag, startPoint x: 622, startPoint y: 269, endPoint x: 445, endPoint y: 278, distance: 177.4
click at [445, 278] on div "Price Summary Retail Price $2,054.00 USD Your Price $1,649.00 USD Taxes and Fee…" at bounding box center [543, 176] width 208 height 215
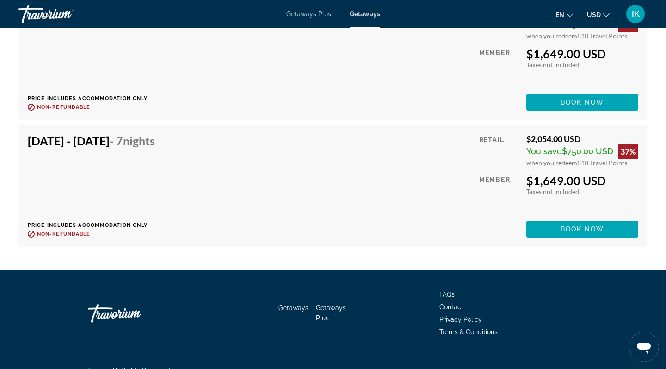
scroll to position [1722, 0]
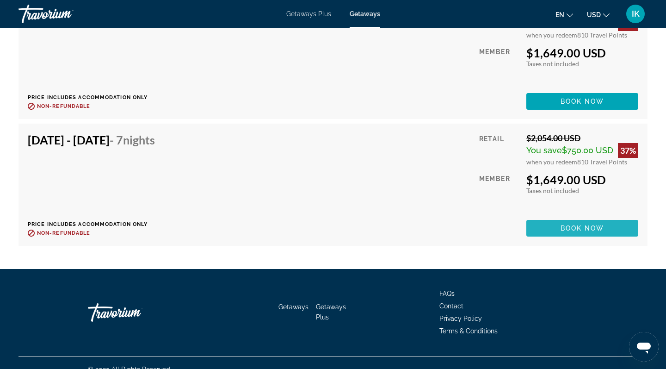
click at [540, 231] on span "Main content" at bounding box center [582, 228] width 112 height 22
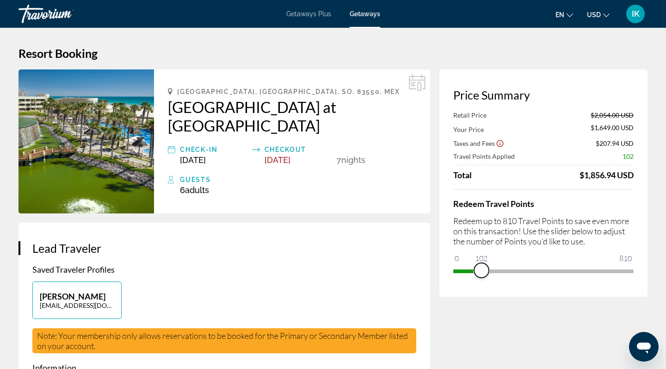
drag, startPoint x: 623, startPoint y: 272, endPoint x: 482, endPoint y: 299, distance: 144.2
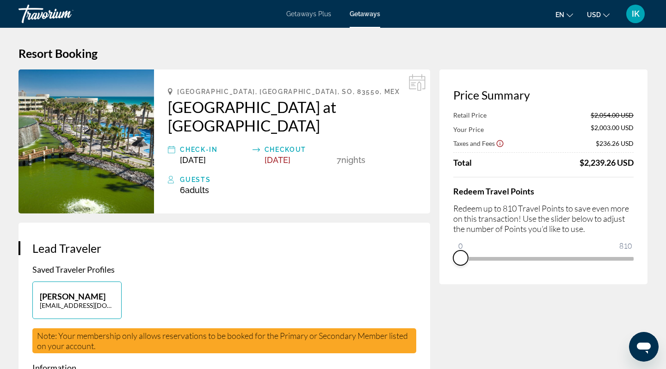
drag, startPoint x: 476, startPoint y: 273, endPoint x: 448, endPoint y: 277, distance: 28.5
click at [448, 277] on div "Price Summary Retail Price $2,054.00 USD Your Price $2,003.00 USD Taxes and Fee…" at bounding box center [543, 176] width 208 height 215
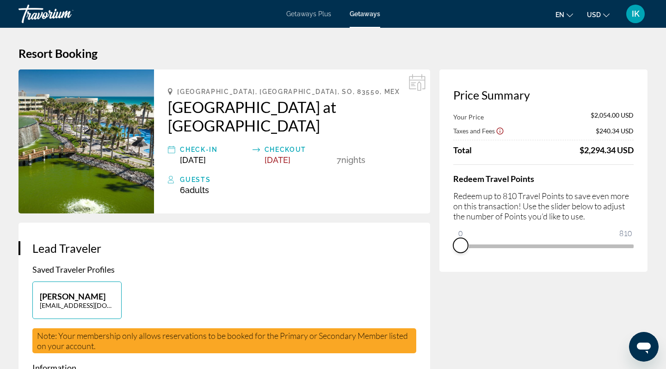
scroll to position [4, 0]
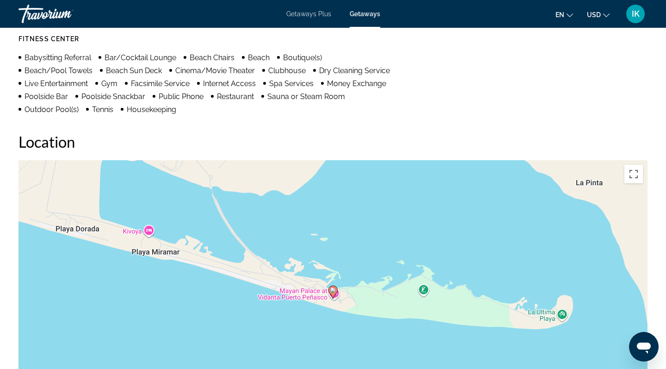
scroll to position [772, 0]
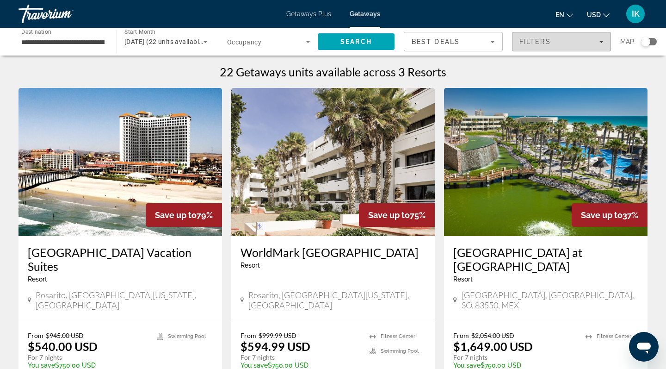
click at [598, 41] on div "Filters" at bounding box center [561, 41] width 84 height 7
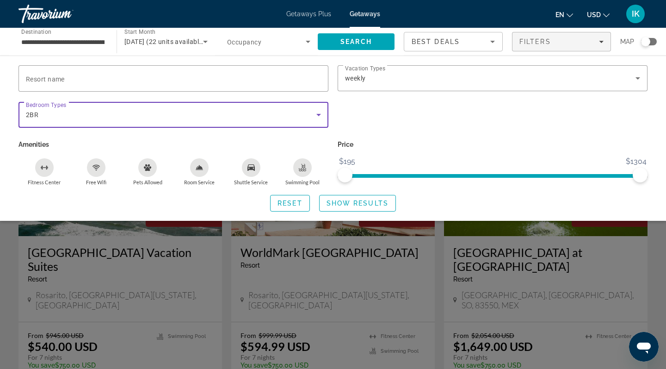
click at [319, 113] on icon "Search widget" at bounding box center [318, 114] width 11 height 11
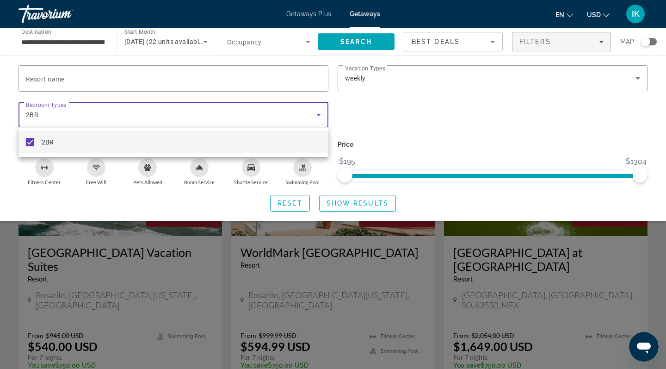
click at [39, 113] on div at bounding box center [333, 184] width 666 height 369
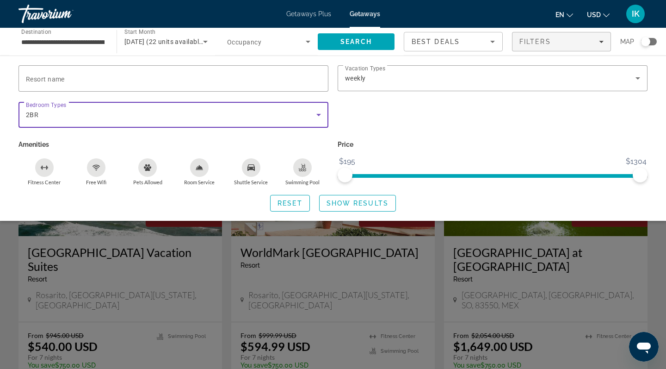
click at [47, 113] on div "2BR" at bounding box center [171, 114] width 290 height 11
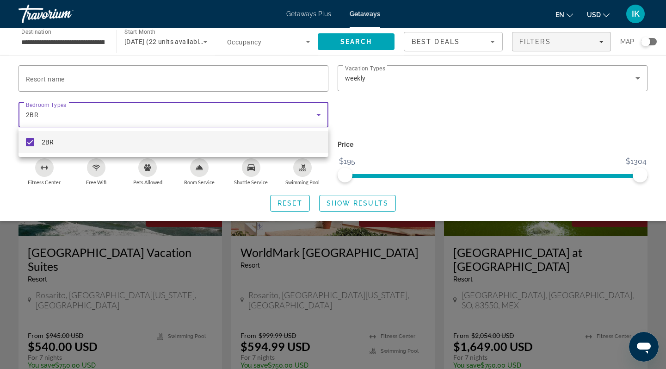
click at [47, 113] on div at bounding box center [333, 184] width 666 height 369
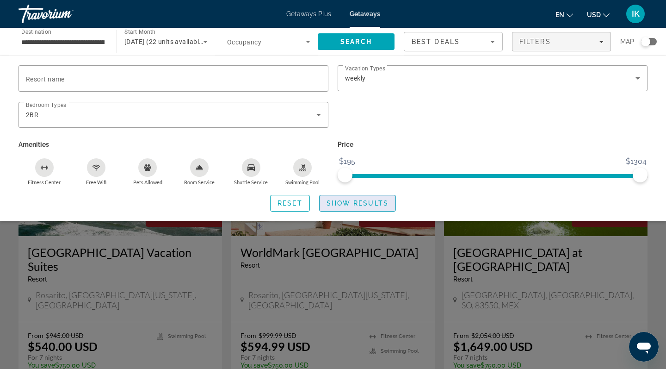
click at [352, 202] on span "Show Results" at bounding box center [358, 202] width 62 height 7
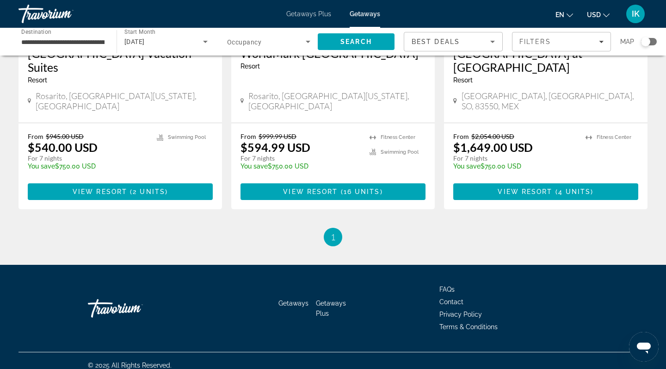
scroll to position [198, 0]
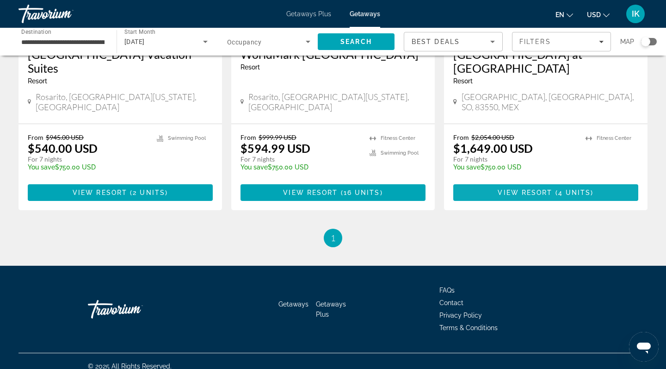
click at [519, 189] on span "View Resort" at bounding box center [525, 192] width 55 height 7
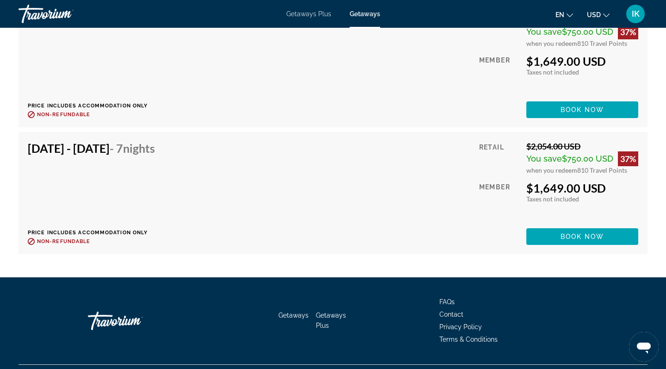
scroll to position [1715, 0]
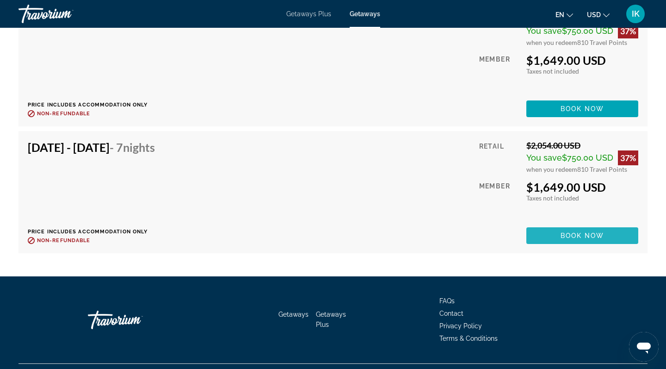
click at [556, 233] on span "Main content" at bounding box center [582, 235] width 112 height 22
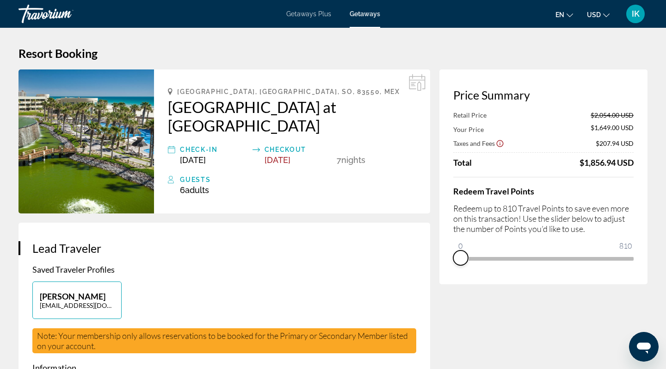
drag, startPoint x: 627, startPoint y: 270, endPoint x: 448, endPoint y: 324, distance: 186.4
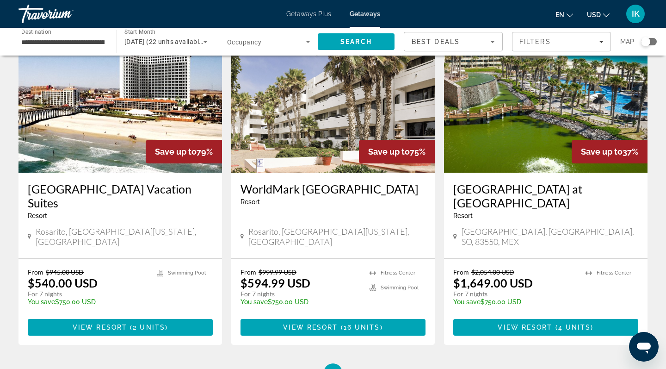
scroll to position [61, 0]
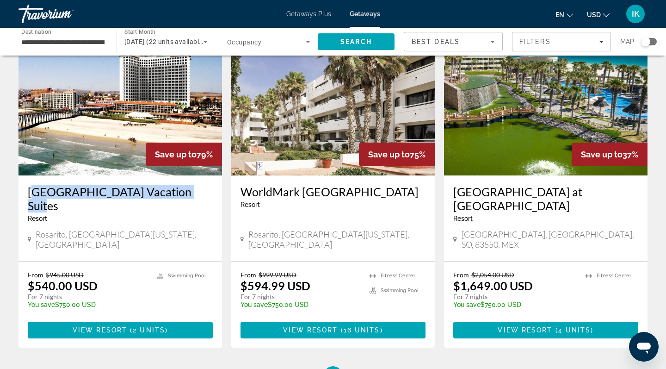
drag, startPoint x: 27, startPoint y: 191, endPoint x: 209, endPoint y: 185, distance: 181.9
click at [209, 185] on div "Rosarito Beach Vacation Suites Resort - This is an adults only resort Rosarito,…" at bounding box center [121, 218] width 204 height 86
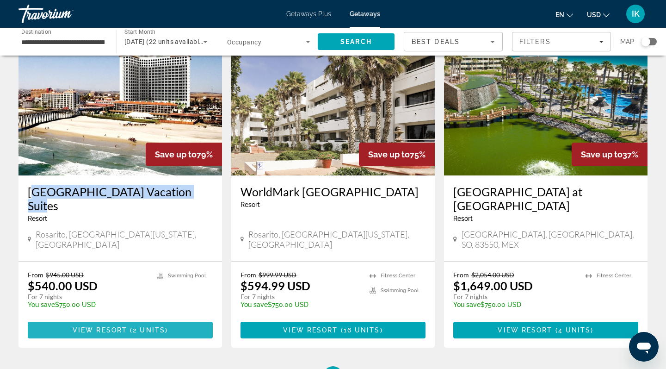
click at [136, 326] on span "2 units" at bounding box center [149, 329] width 32 height 7
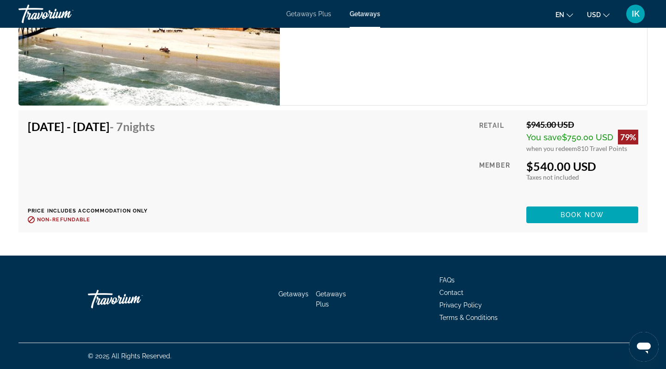
scroll to position [2454, 0]
click at [547, 214] on span "Main content" at bounding box center [582, 215] width 112 height 22
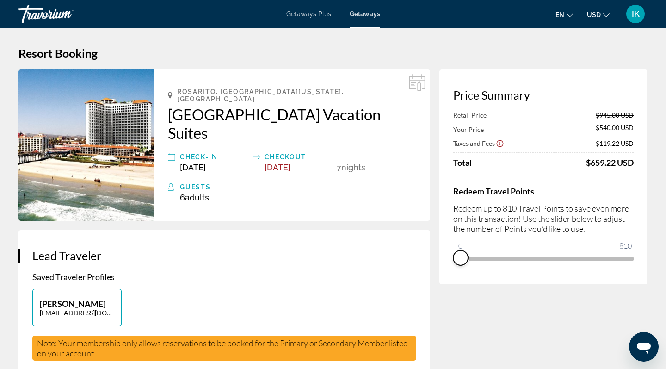
drag, startPoint x: 621, startPoint y: 272, endPoint x: 456, endPoint y: 285, distance: 165.6
click at [456, 284] on div "Price Summary Retail Price $945.00 USD Your Price $540.00 USD Taxes and Fees $1…" at bounding box center [543, 176] width 208 height 215
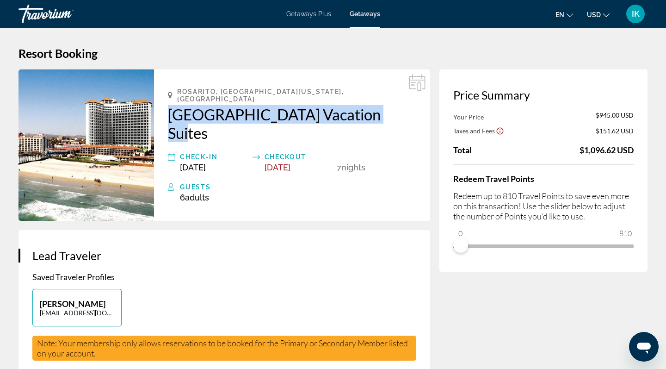
drag, startPoint x: 167, startPoint y: 104, endPoint x: 378, endPoint y: 106, distance: 210.9
click at [380, 106] on div "Rosarito, Baja California N, Mexico Rosarito Beach Vacation Suites Check-In Dec…" at bounding box center [292, 144] width 276 height 151
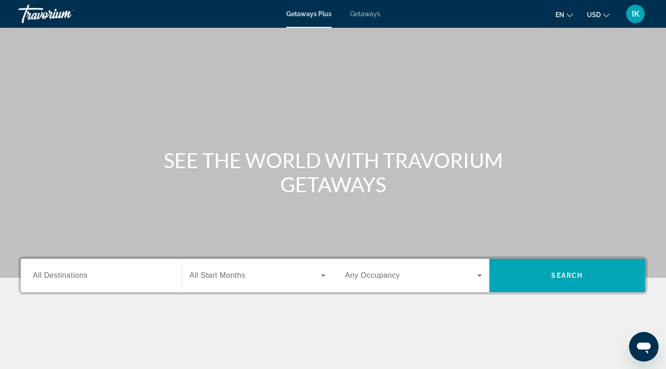
click at [358, 11] on span "Getaways" at bounding box center [365, 13] width 30 height 7
click at [62, 278] on span "All Destinations" at bounding box center [60, 275] width 55 height 8
click at [62, 278] on input "Destination All Destinations" at bounding box center [101, 275] width 137 height 11
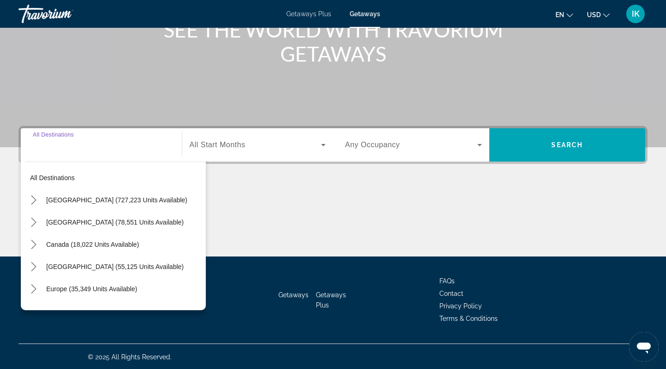
scroll to position [131, 0]
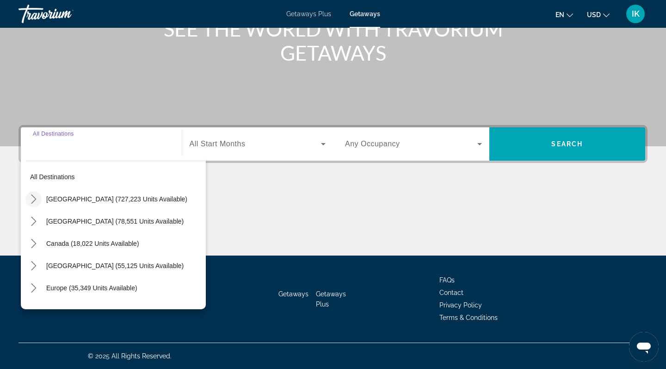
click at [36, 199] on icon "Toggle United States (727,223 units available) submenu" at bounding box center [33, 198] width 5 height 9
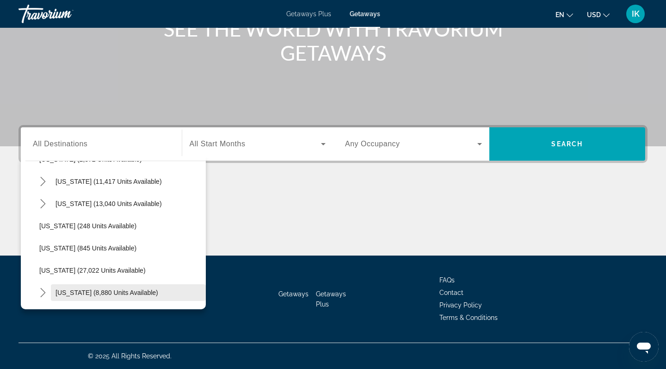
scroll to position [635, 0]
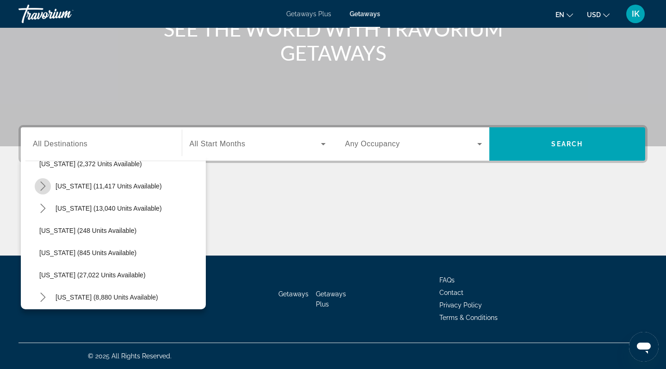
click at [44, 187] on icon "Toggle New York (11,417 units available) submenu" at bounding box center [42, 185] width 5 height 9
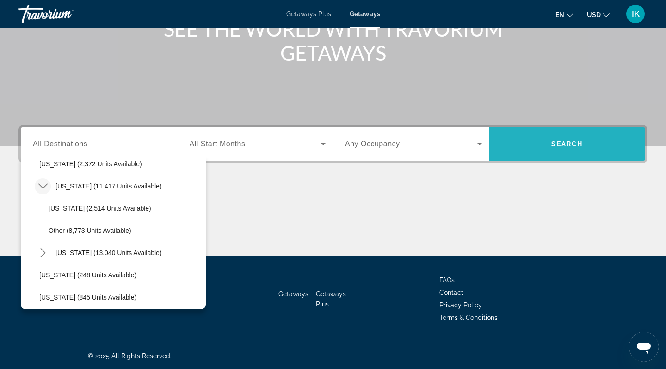
click at [531, 140] on span "Search" at bounding box center [567, 144] width 156 height 22
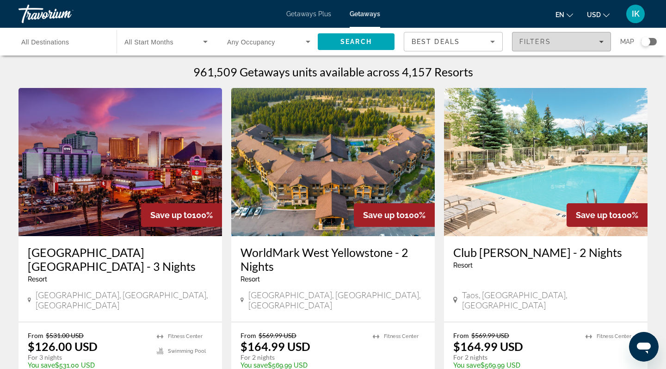
click at [604, 41] on span "Filters" at bounding box center [562, 42] width 98 height 22
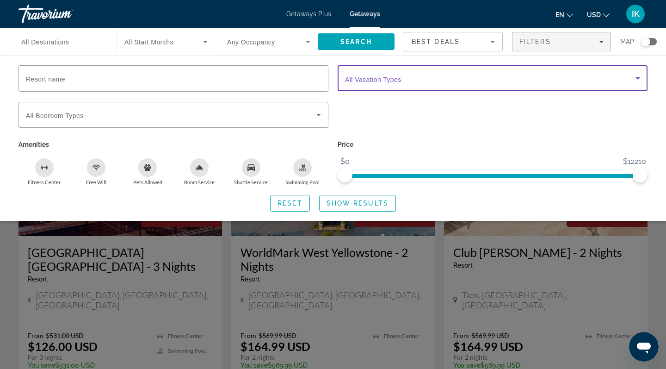
click at [638, 77] on icon "Search widget" at bounding box center [637, 78] width 11 height 11
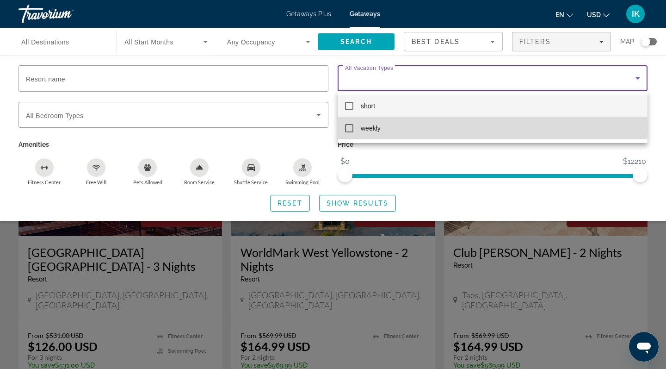
click at [350, 128] on mat-pseudo-checkbox at bounding box center [349, 128] width 8 height 8
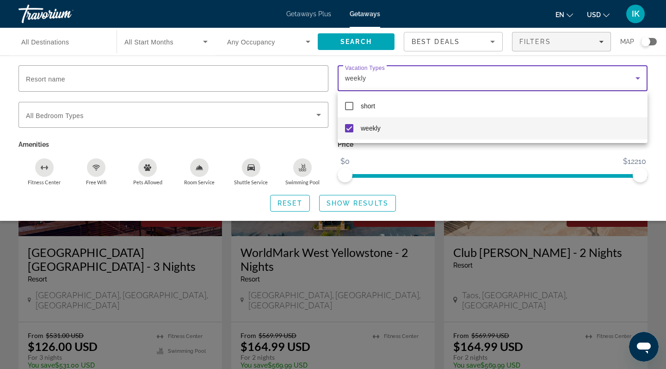
click at [167, 77] on div at bounding box center [333, 184] width 666 height 369
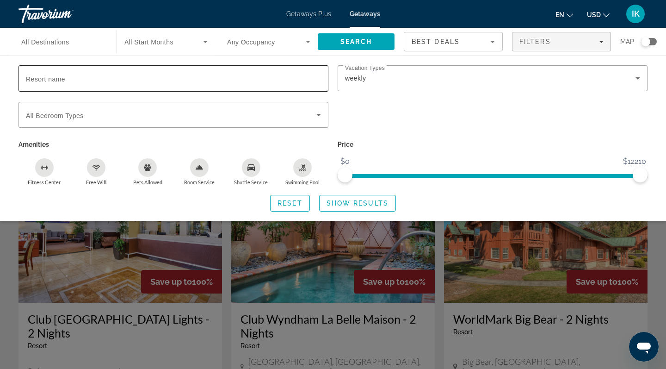
scroll to position [295, 0]
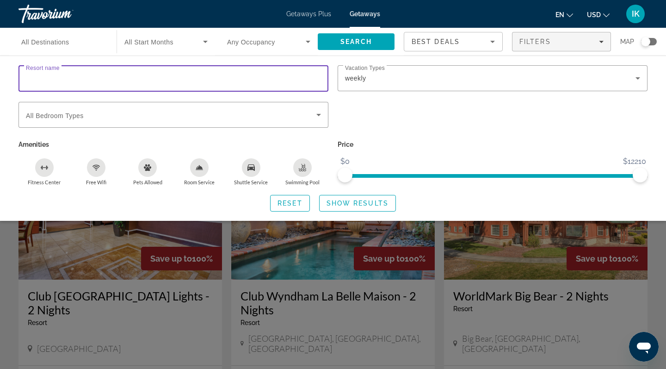
click at [123, 77] on input "Resort name" at bounding box center [173, 78] width 295 height 11
type input "**********"
click at [319, 114] on icon "Search widget" at bounding box center [318, 115] width 5 height 2
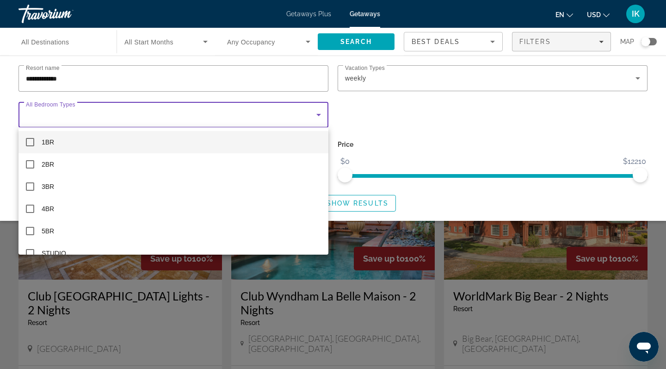
click at [478, 140] on div at bounding box center [333, 184] width 666 height 369
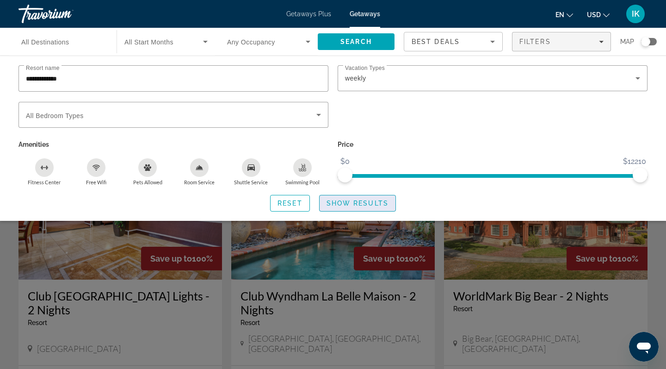
click at [362, 206] on span "Show Results" at bounding box center [358, 202] width 62 height 7
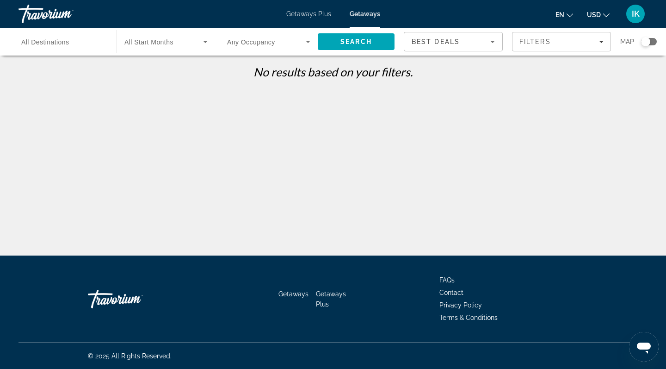
click at [85, 42] on input "Destination All Destinations" at bounding box center [62, 42] width 83 height 11
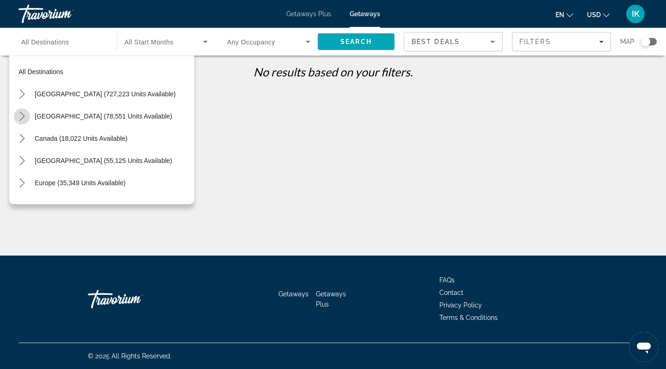
click at [24, 115] on icon "Toggle Mexico (78,551 units available) submenu" at bounding box center [22, 115] width 9 height 9
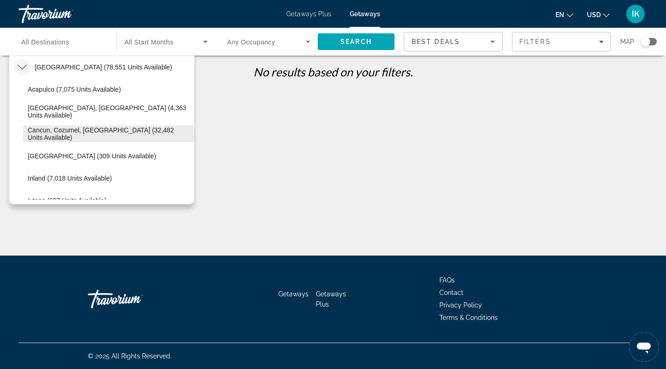
click at [44, 130] on span "Cancun, Cozumel, Riviera Maya (32,482 units available)" at bounding box center [109, 133] width 162 height 15
type input "**********"
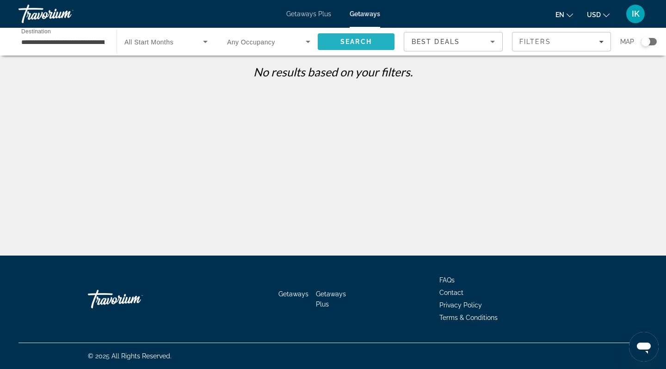
click at [340, 41] on span "Search" at bounding box center [356, 42] width 77 height 22
